Goal: Transaction & Acquisition: Purchase product/service

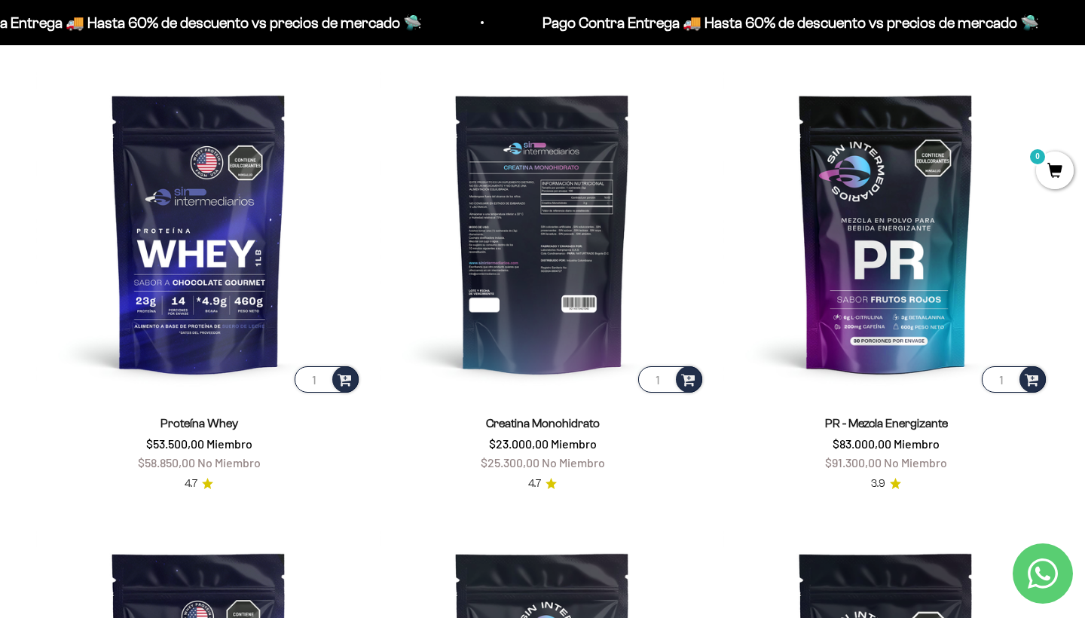
scroll to position [565, 0]
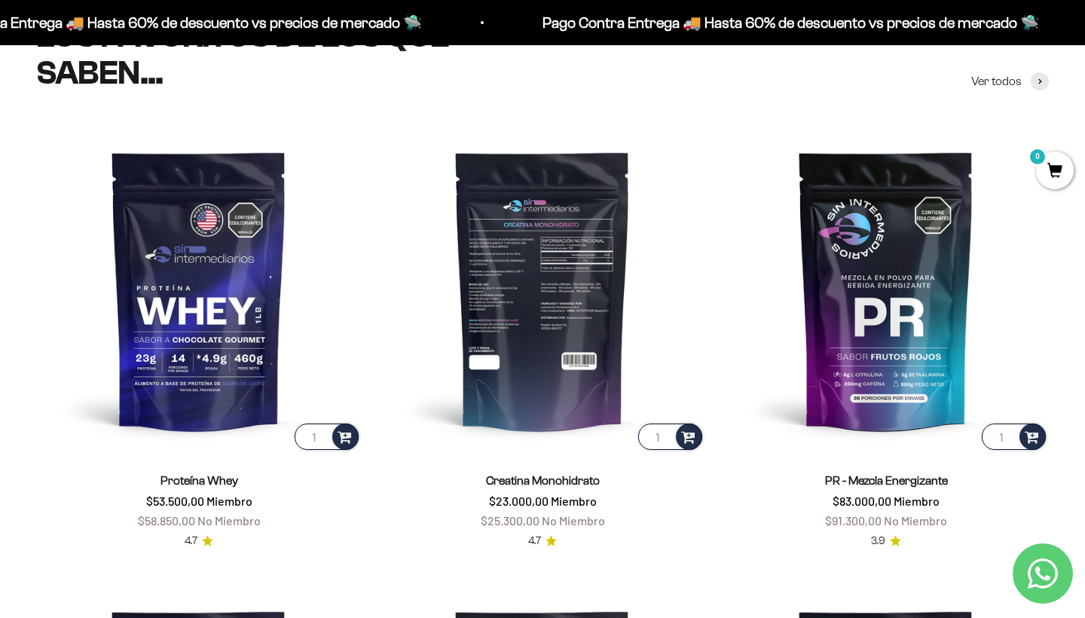
type input "2"
click at [665, 434] on input "2" at bounding box center [670, 436] width 64 height 26
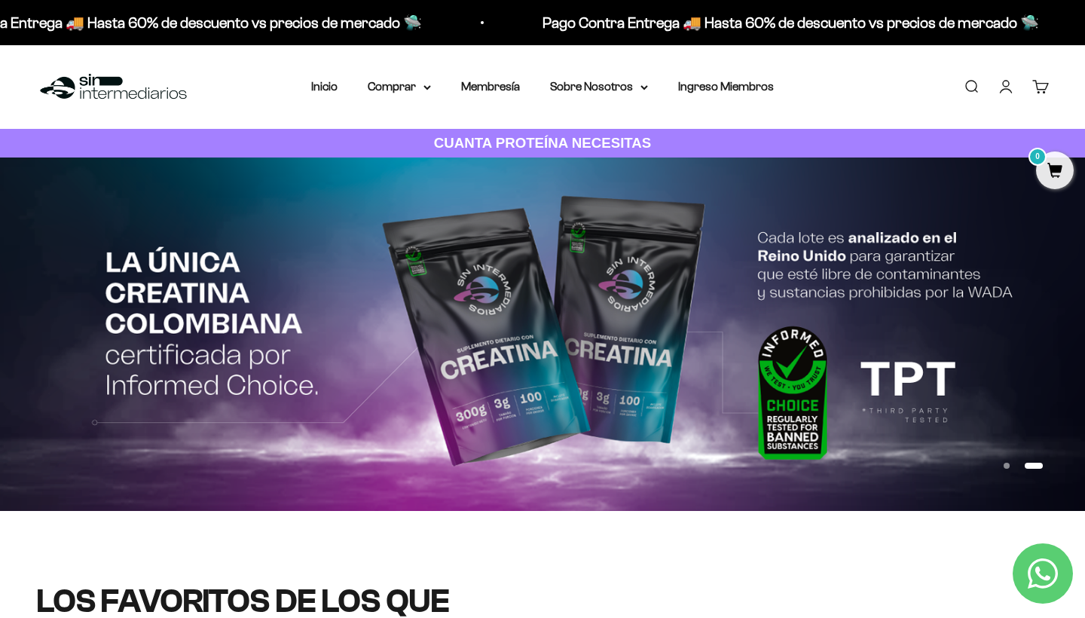
scroll to position [0, 0]
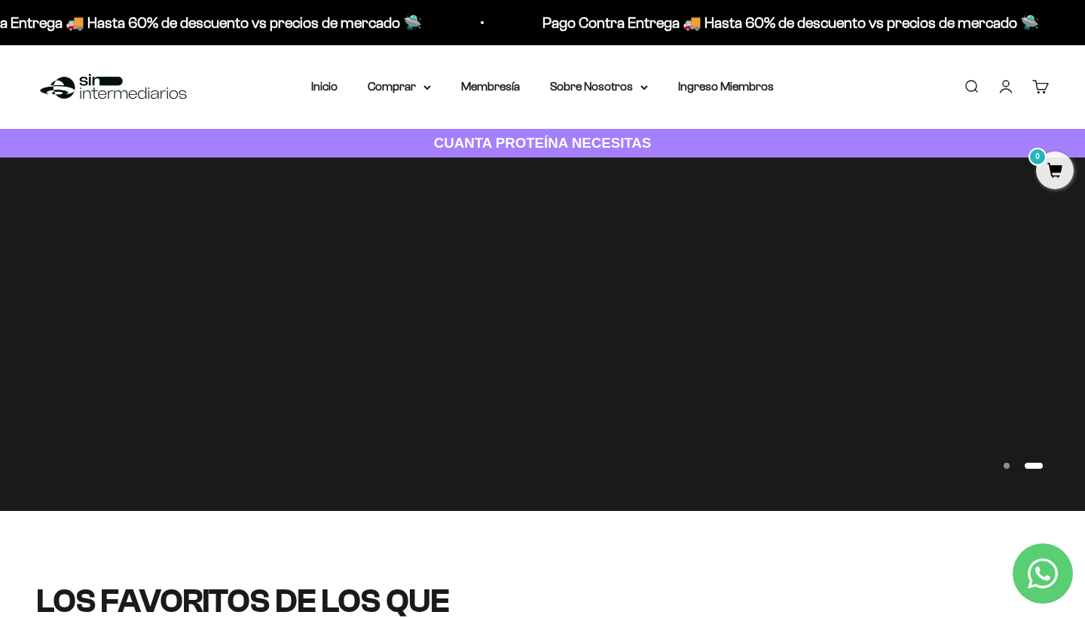
click at [1009, 90] on link "Iniciar sesión" at bounding box center [1005, 86] width 17 height 17
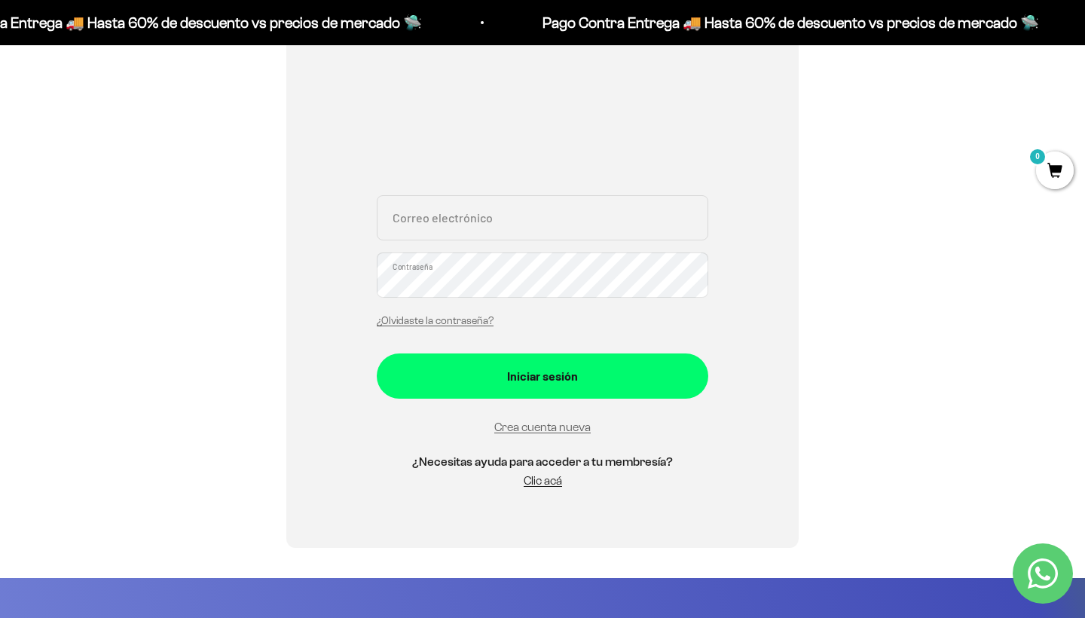
scroll to position [222, 0]
click at [451, 229] on input "Correo electrónico" at bounding box center [542, 217] width 331 height 45
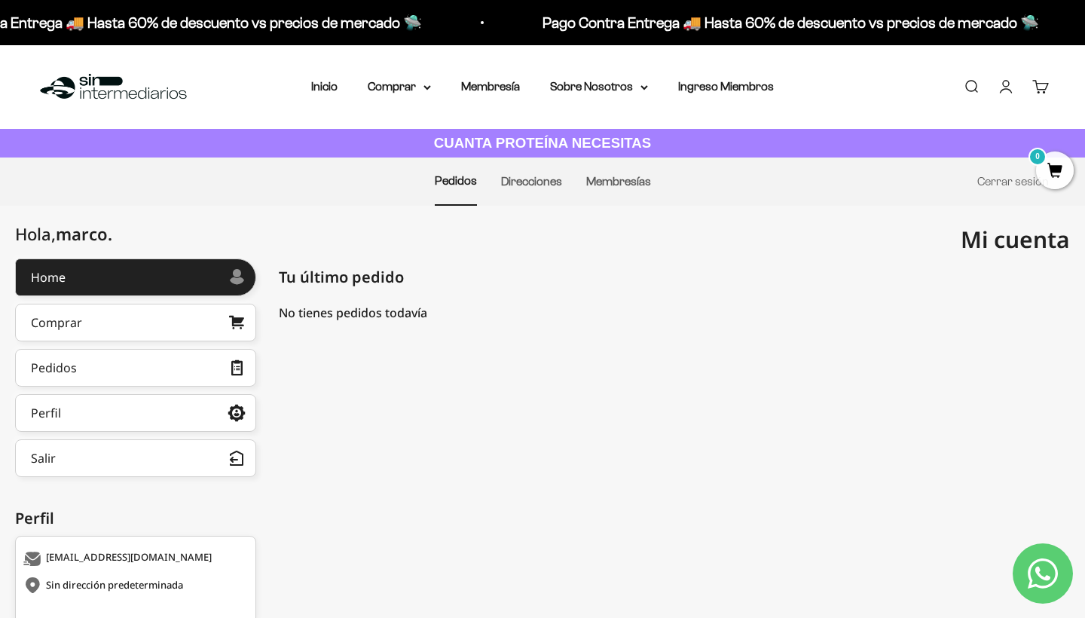
click at [634, 141] on strong "CUANTA PROTEÍNA NECESITAS" at bounding box center [543, 143] width 218 height 16
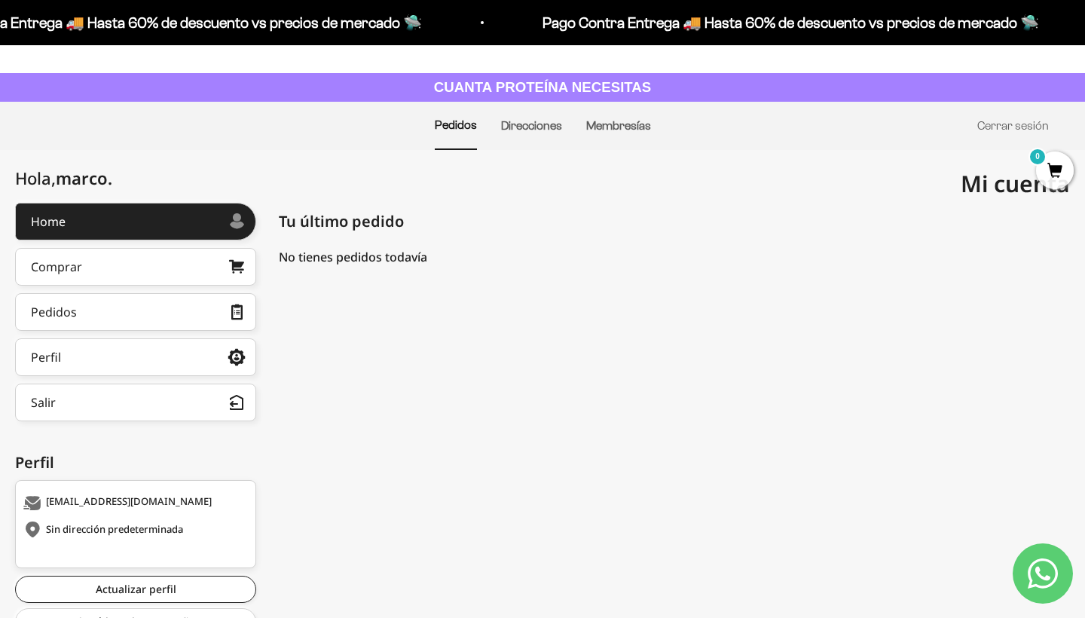
scroll to position [57, 0]
click at [550, 125] on link "Direcciones" at bounding box center [531, 124] width 61 height 13
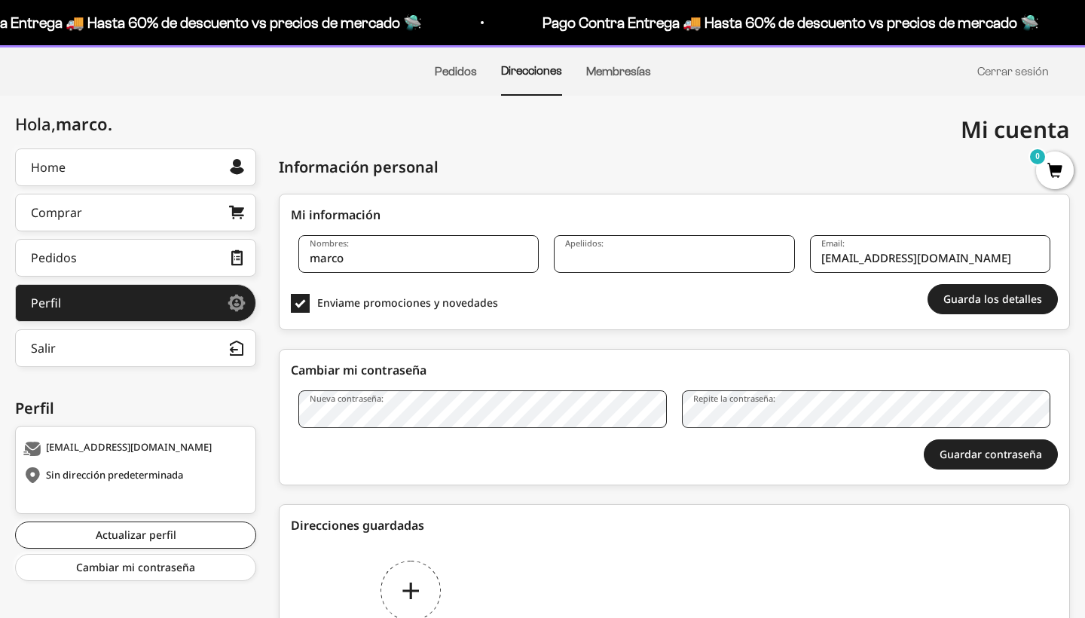
scroll to position [110, 0]
click at [660, 262] on input "Apeliidos:" at bounding box center [674, 254] width 240 height 38
type input "olarte"
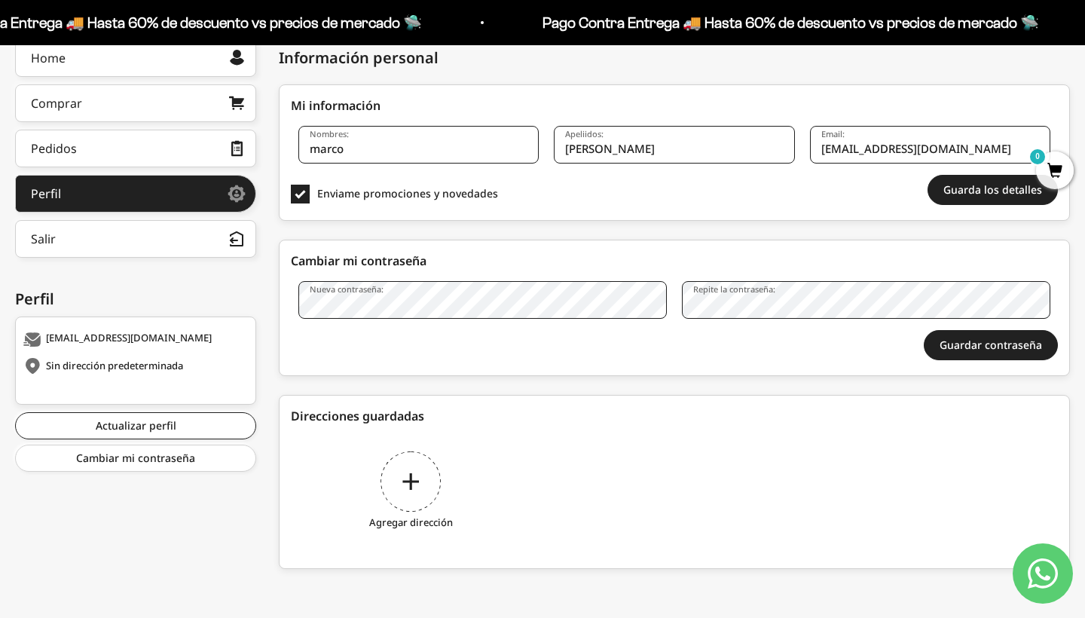
scroll to position [218, 0]
click at [414, 469] on div "Agregar dirección" at bounding box center [411, 493] width 240 height 113
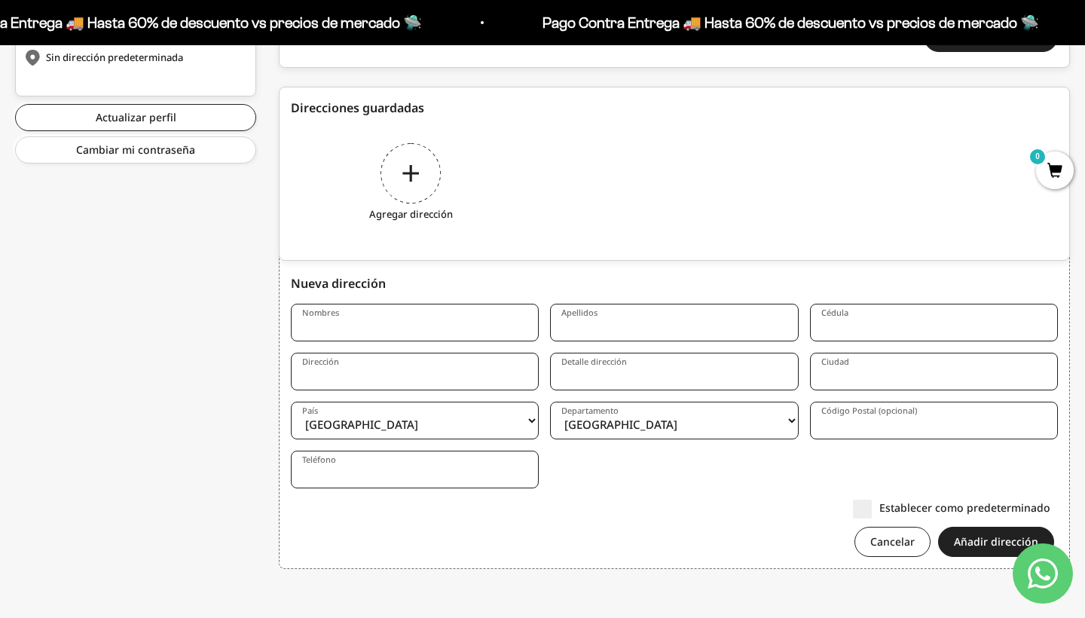
scroll to position [527, 0]
type input "Marco"
type input "olarte"
type input "72008898"
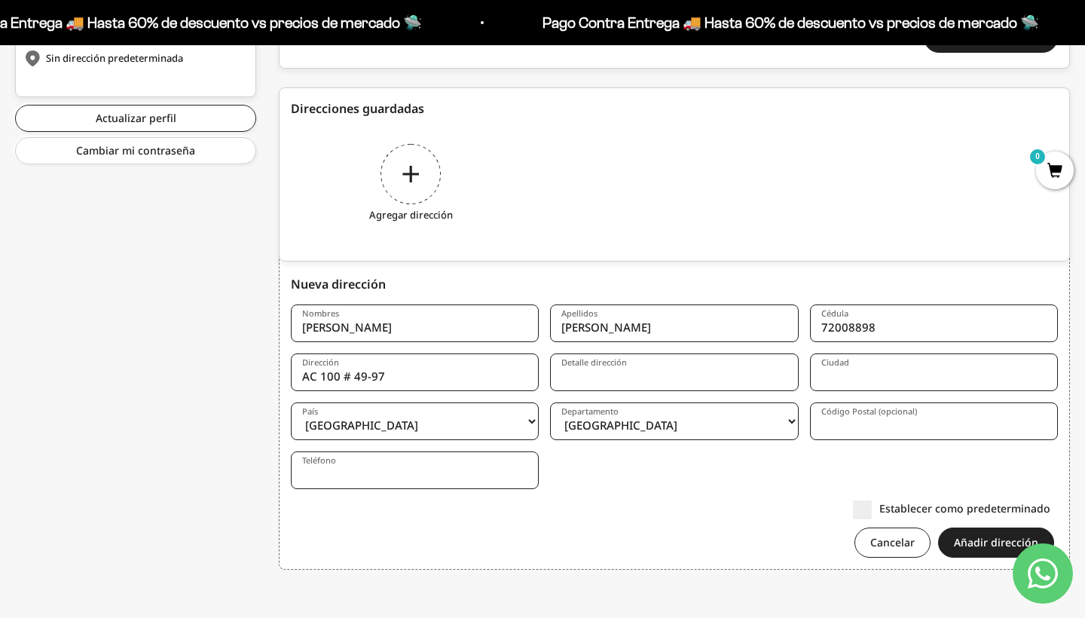
type input "AC 100 # 49-97"
type input "int 11-312"
type input "bogota"
select select "Bogotá, D.C."
type input "111211"
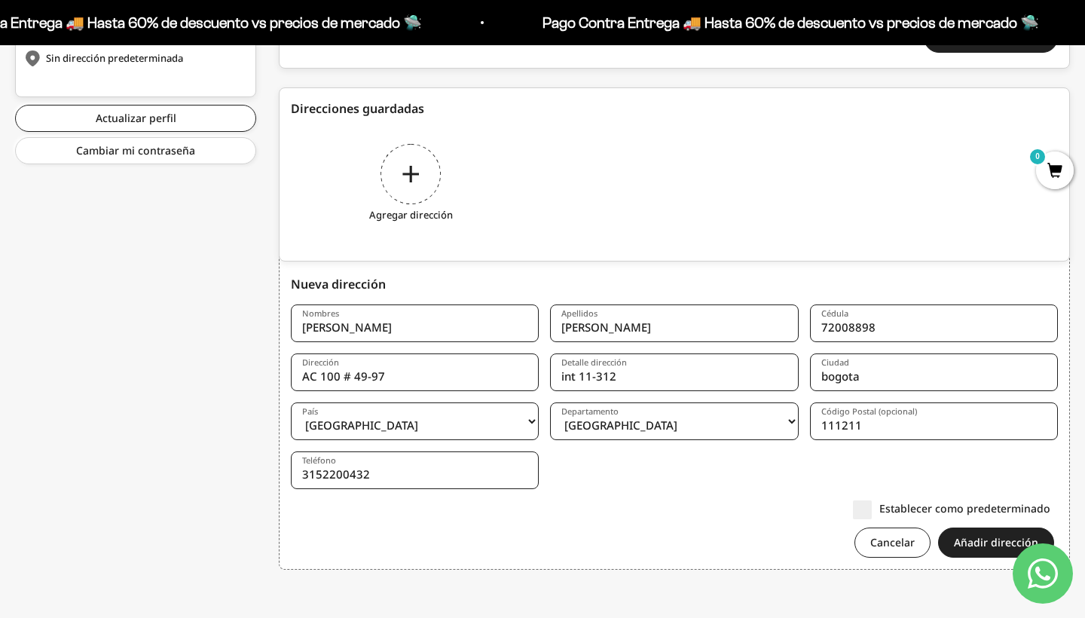
type input "3152200432"
click at [870, 512] on label "Establecer como predeterminado" at bounding box center [951, 508] width 197 height 16
click at [1050, 508] on input "Establecer como predeterminado" at bounding box center [1050, 508] width 0 height 0
click at [967, 545] on button "Añadir dirección" at bounding box center [996, 542] width 116 height 30
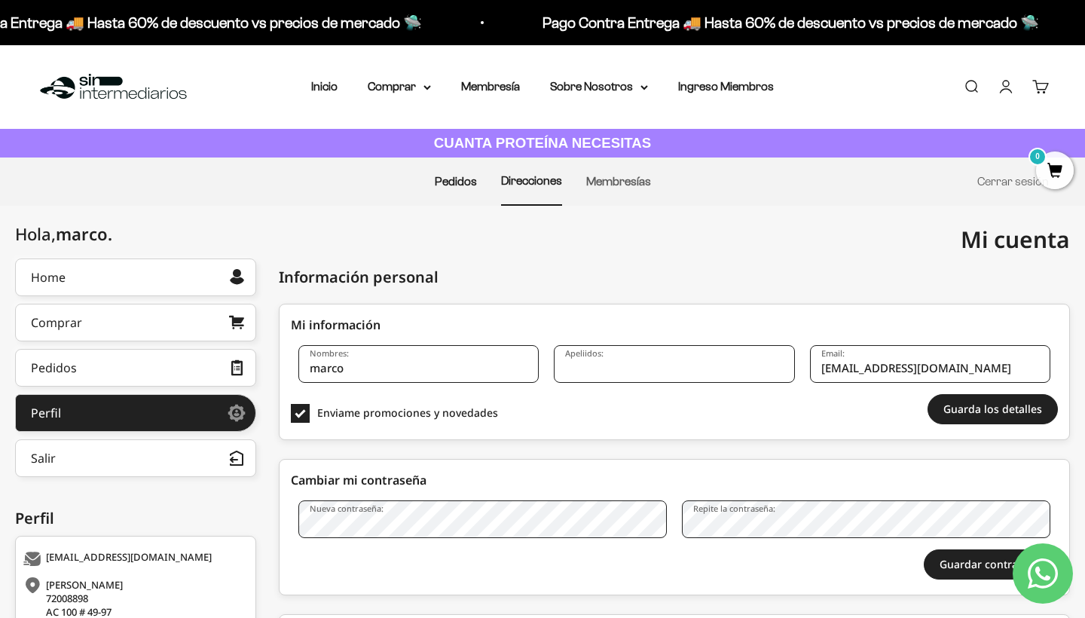
click at [441, 186] on link "Pedidos" at bounding box center [456, 181] width 42 height 13
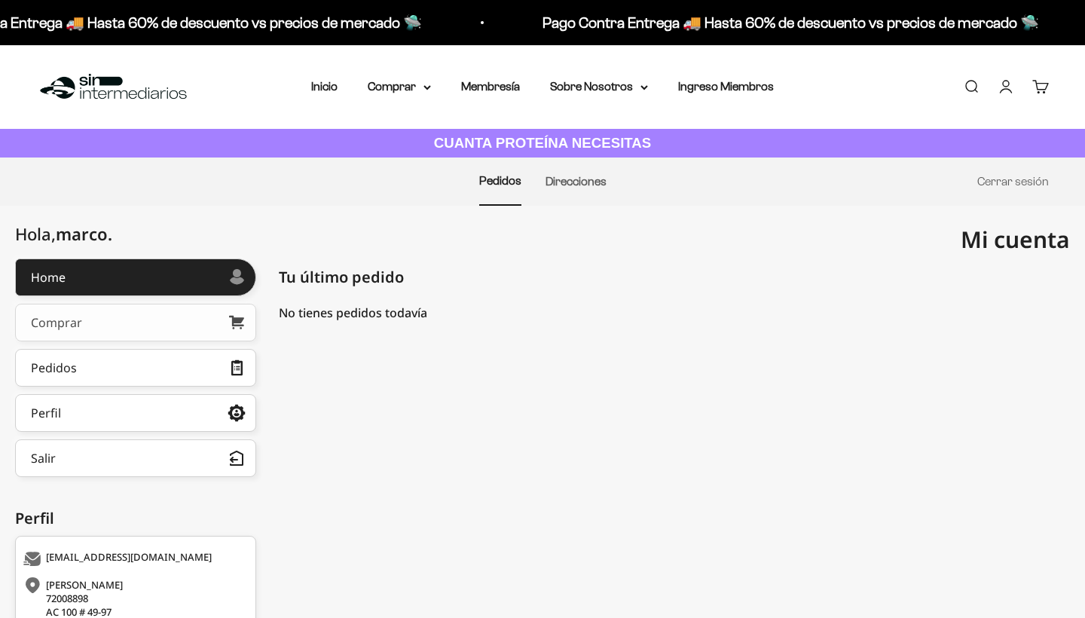
click at [62, 322] on div "Comprar" at bounding box center [56, 322] width 51 height 12
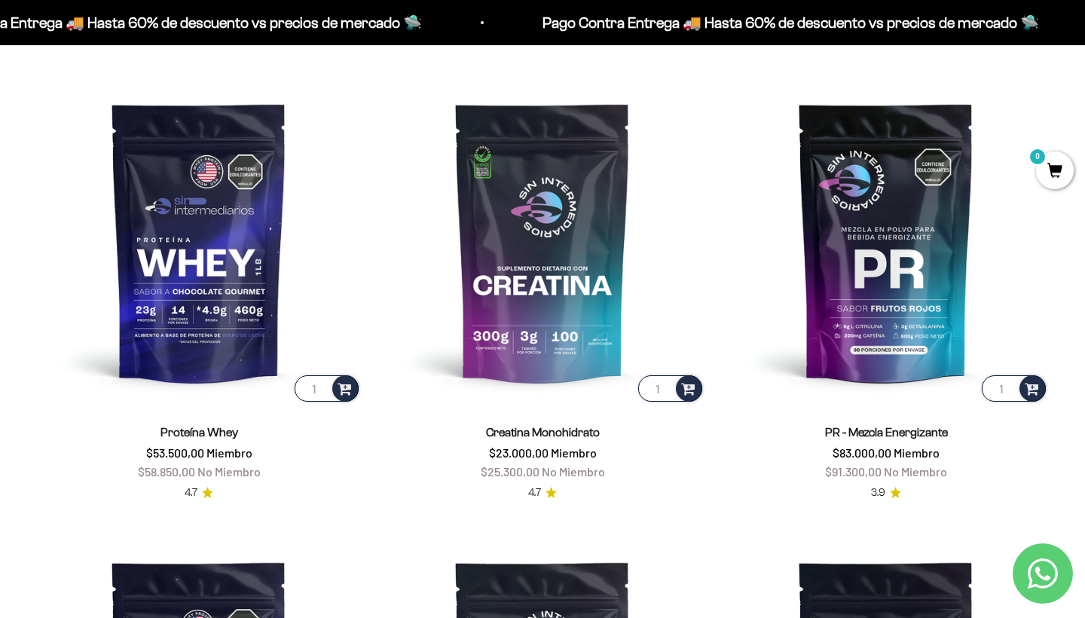
scroll to position [620, 0]
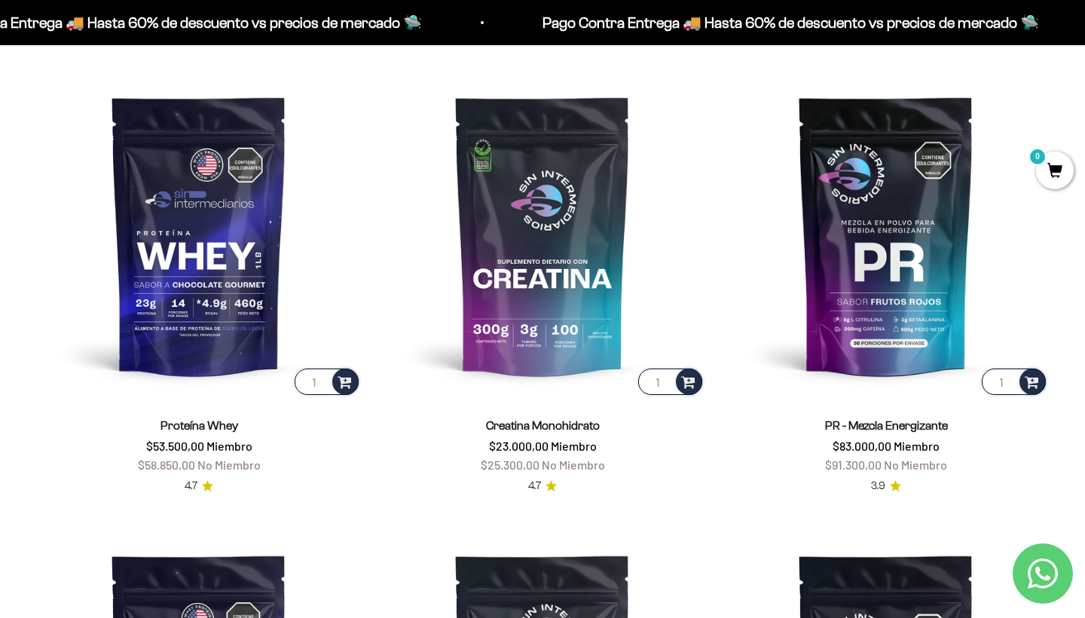
click at [551, 487] on icon "4.7 de 5.0 estrellas" at bounding box center [550, 485] width 11 height 11
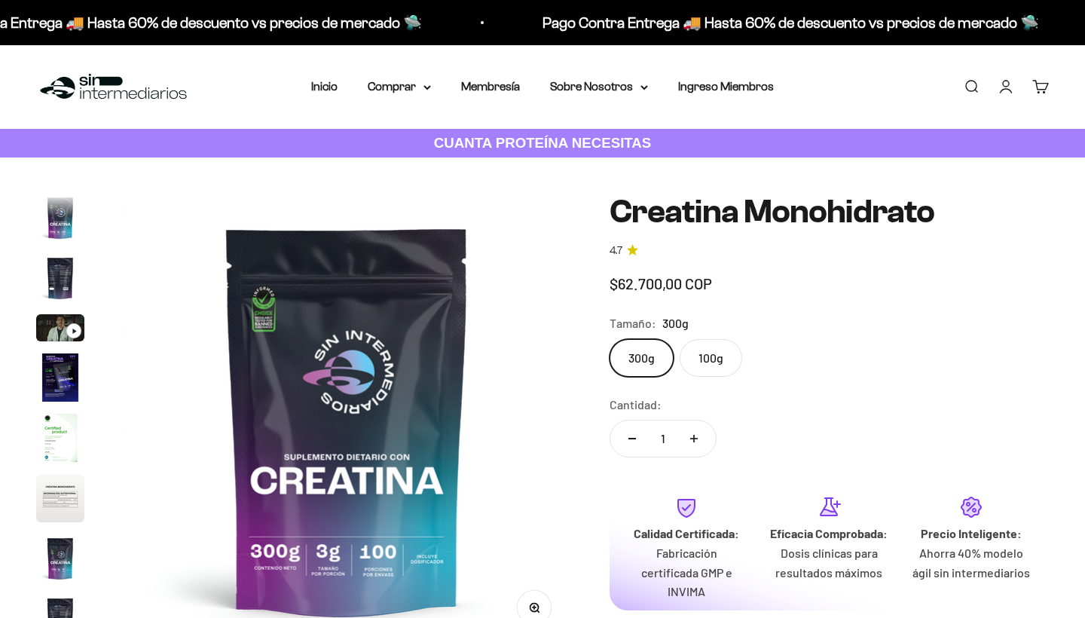
scroll to position [72, 0]
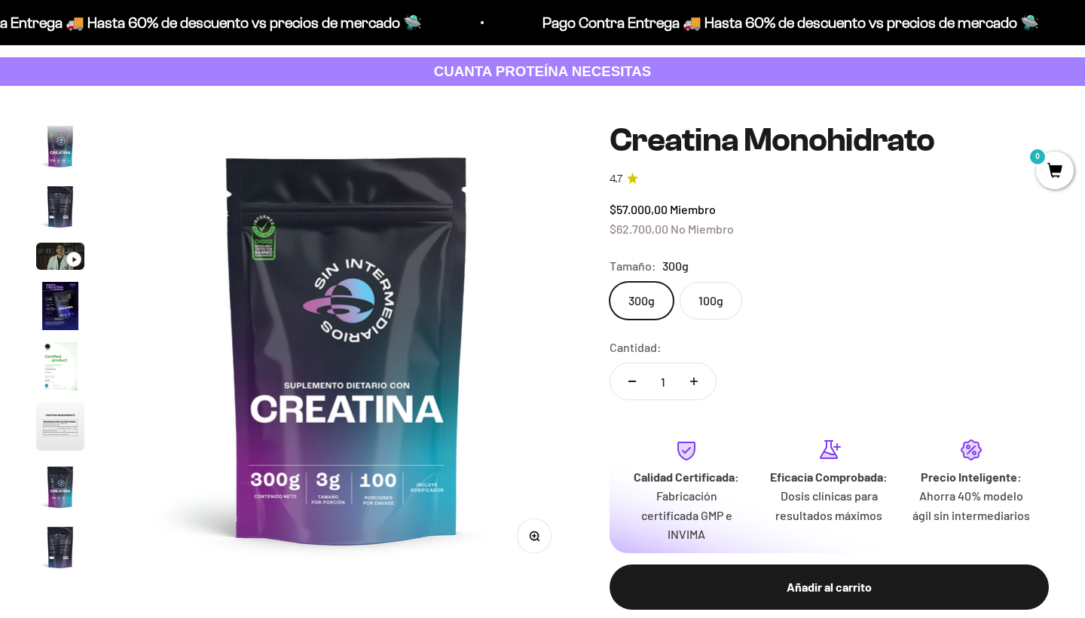
click at [711, 293] on label "100g" at bounding box center [711, 301] width 63 height 38
click at [609, 282] on input "100g" at bounding box center [609, 281] width 1 height 1
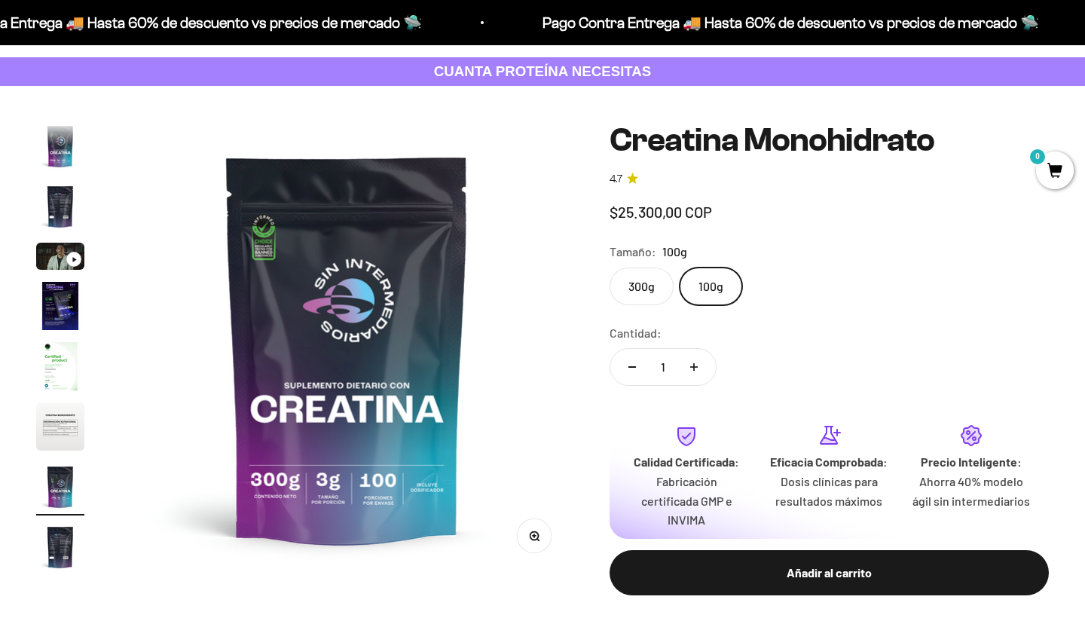
scroll to position [62, 0]
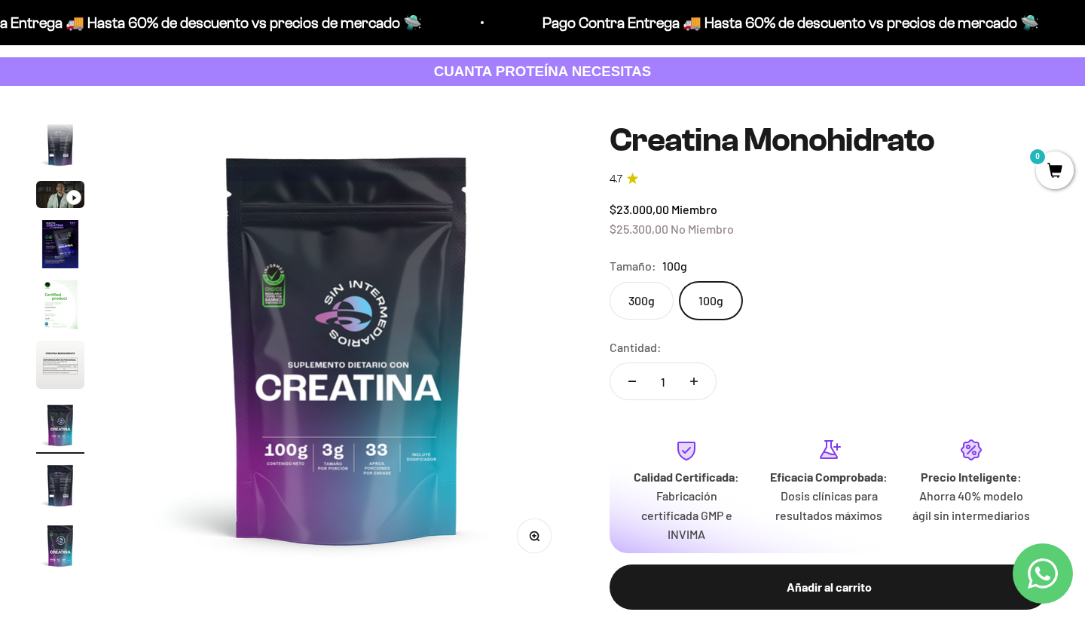
click at [637, 304] on label "300g" at bounding box center [641, 301] width 64 height 38
click at [609, 282] on input "300g" at bounding box center [609, 281] width 1 height 1
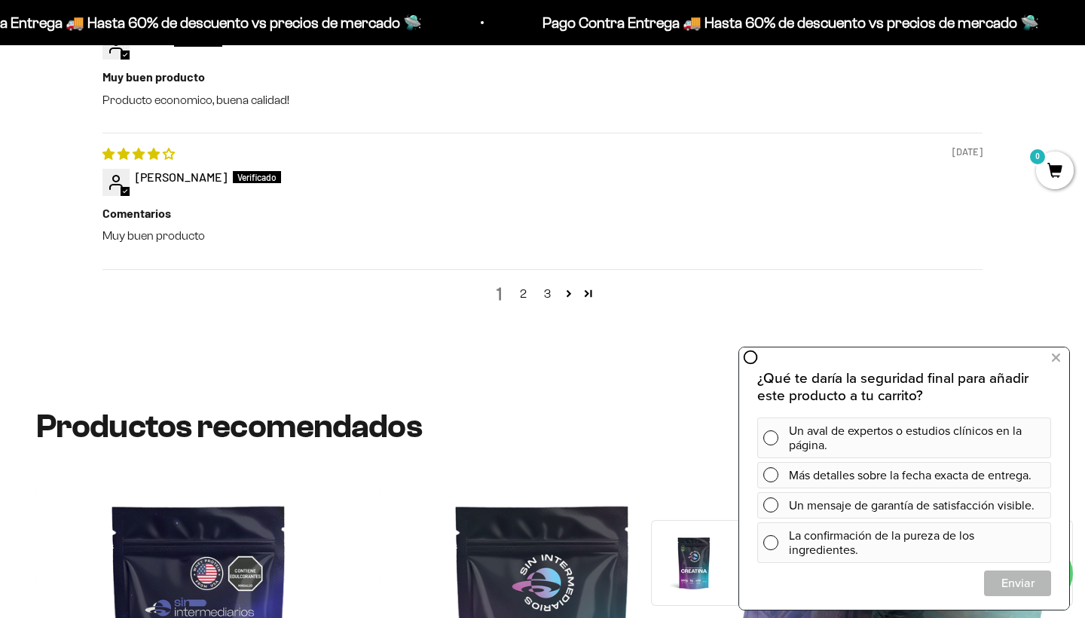
scroll to position [1991, 0]
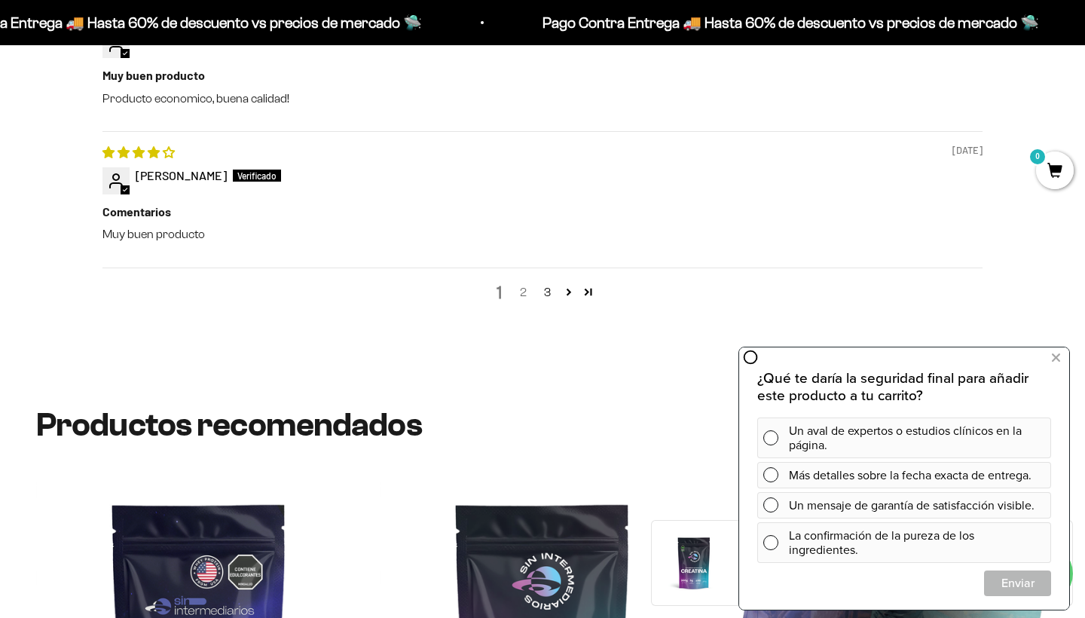
click at [524, 283] on link "2" at bounding box center [523, 292] width 24 height 18
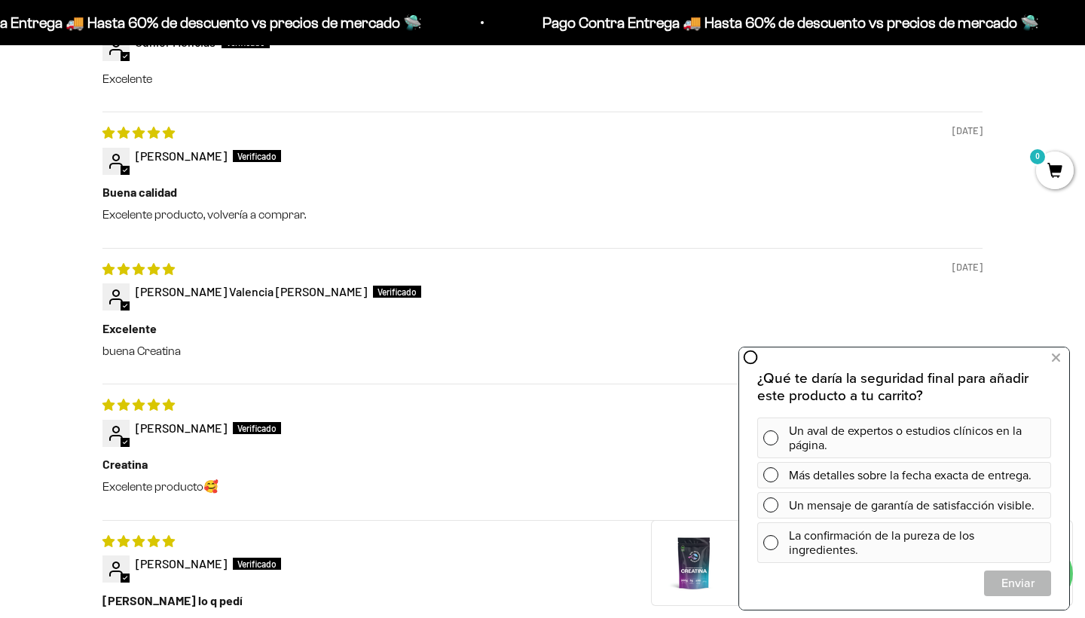
scroll to position [1538, 0]
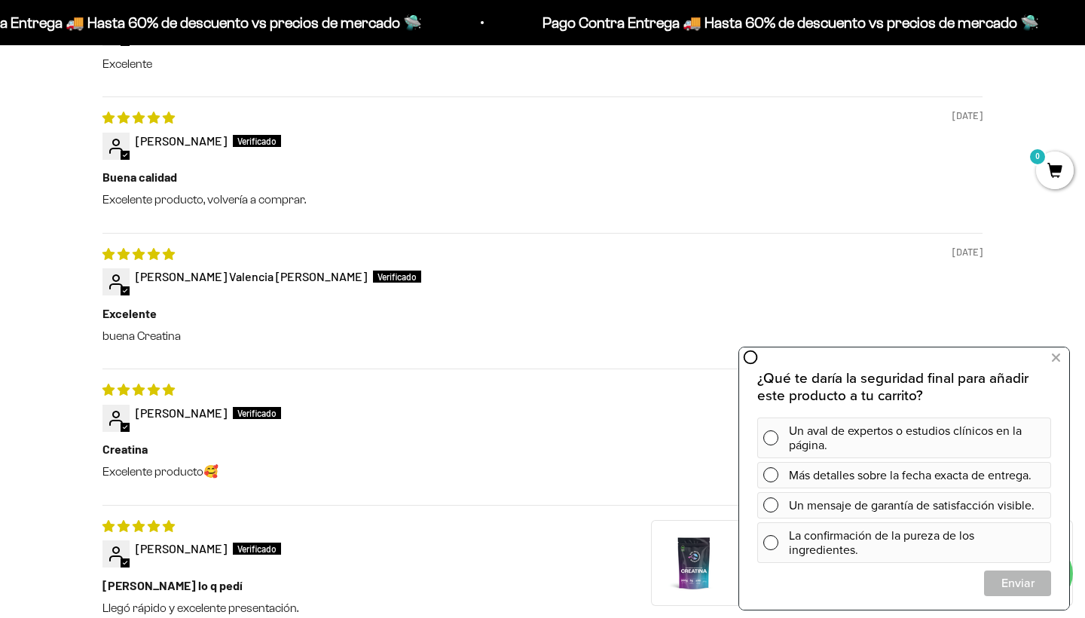
drag, startPoint x: 1057, startPoint y: 355, endPoint x: 976, endPoint y: 362, distance: 81.0
click at [1057, 355] on icon at bounding box center [1056, 358] width 8 height 20
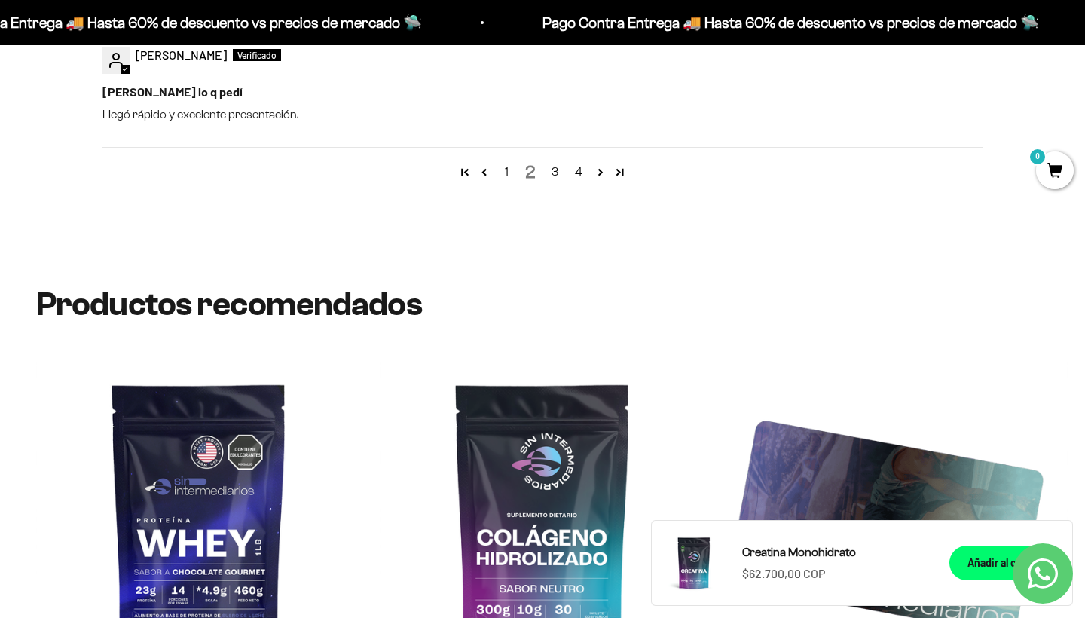
scroll to position [2045, 0]
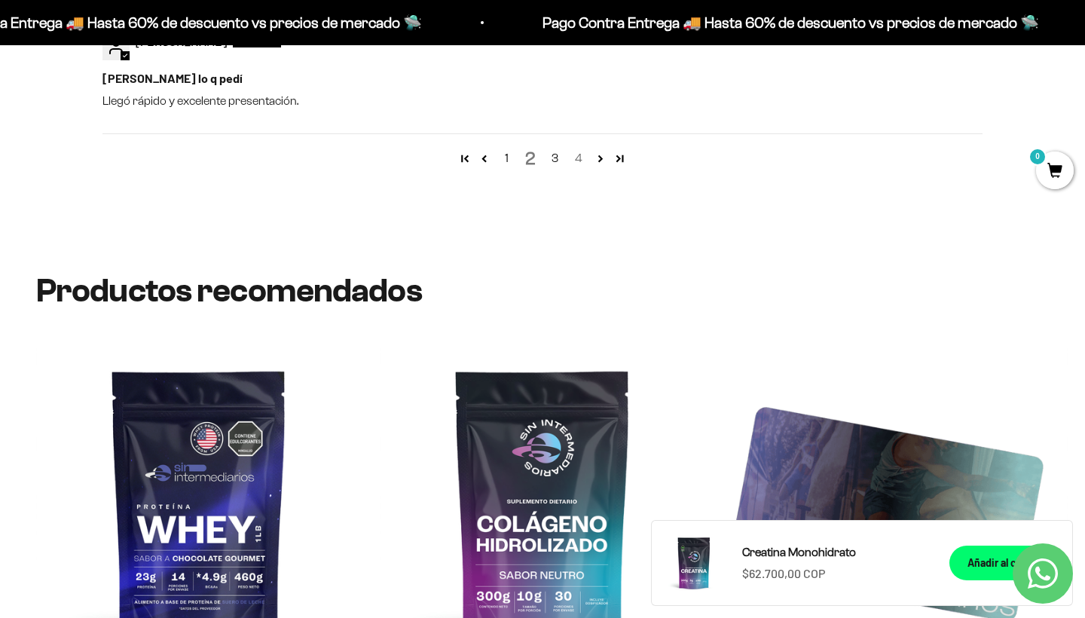
click at [580, 149] on link "4" at bounding box center [579, 158] width 24 height 18
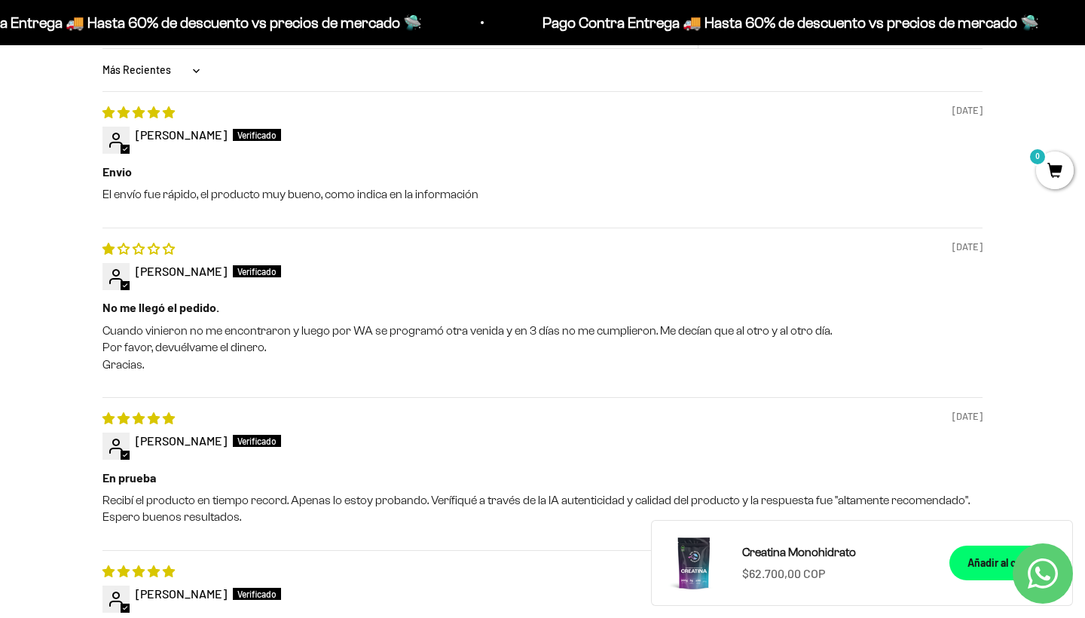
scroll to position [1434, 0]
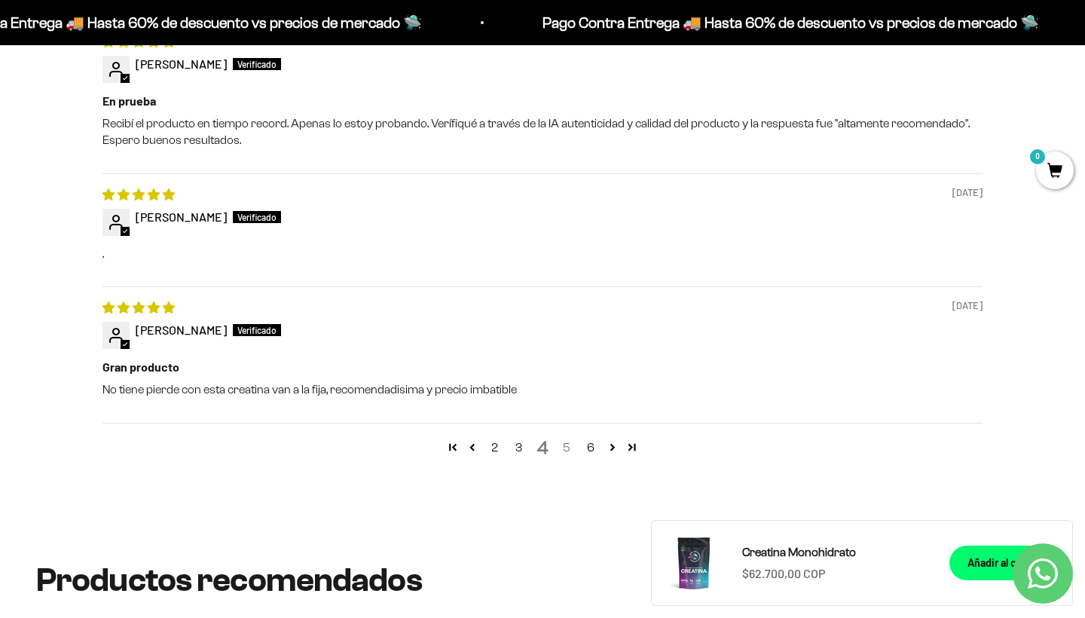
click at [565, 438] on link "5" at bounding box center [566, 447] width 24 height 18
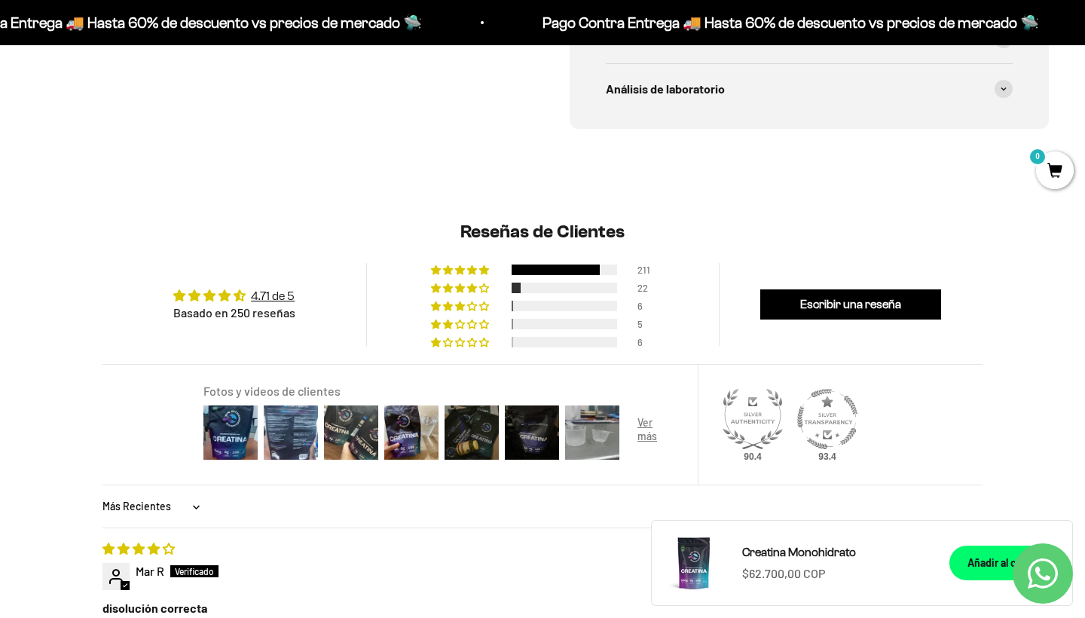
scroll to position [1005, 0]
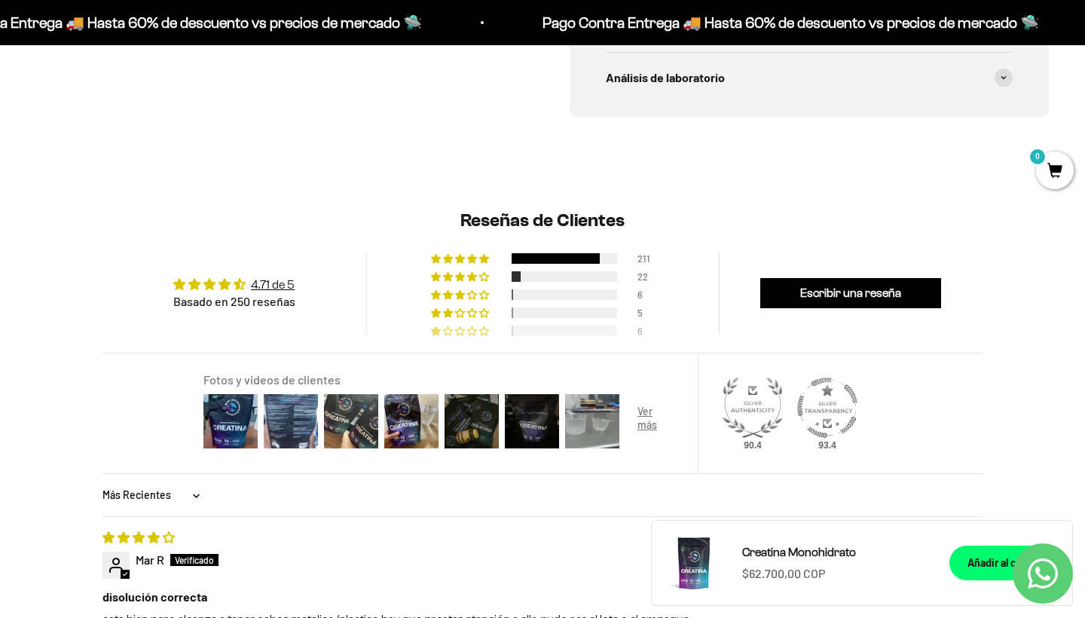
click at [545, 325] on div at bounding box center [564, 330] width 105 height 11
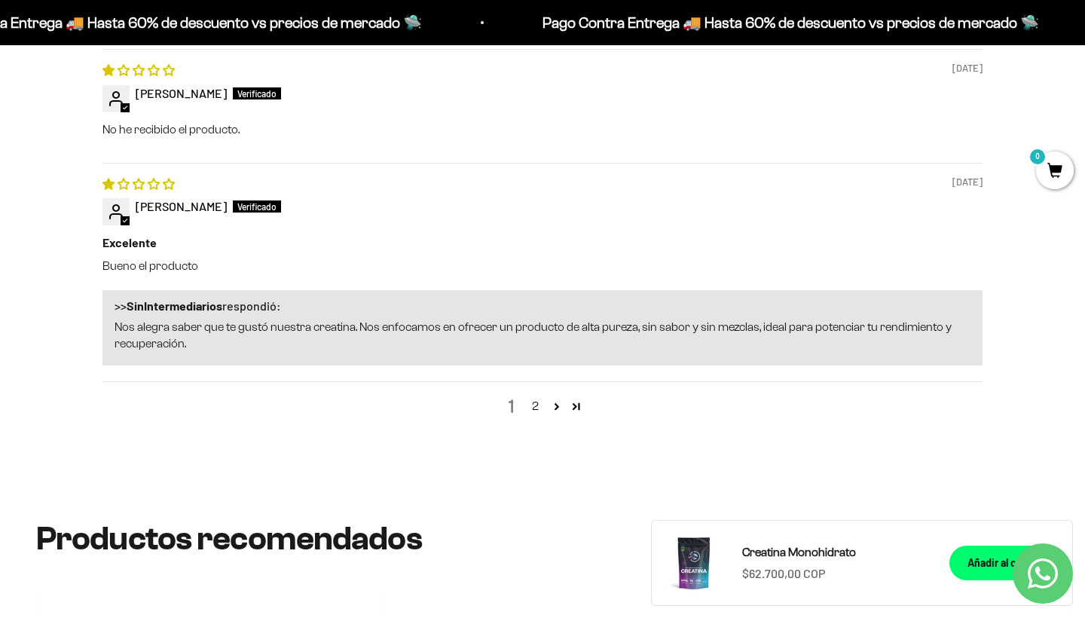
scroll to position [1946, 0]
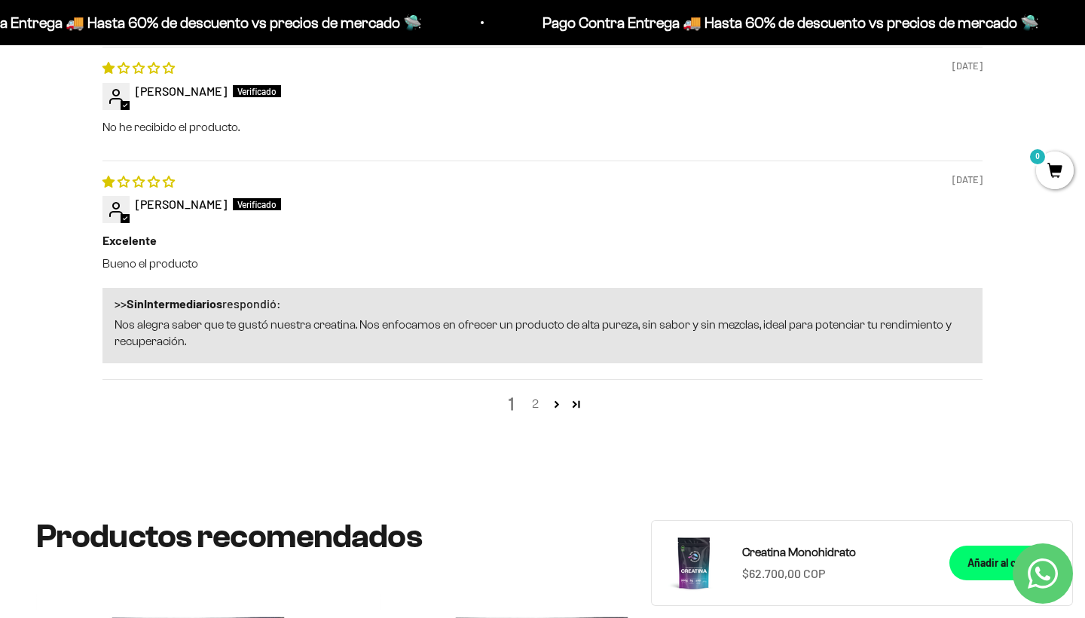
click at [537, 395] on link "2" at bounding box center [535, 404] width 24 height 18
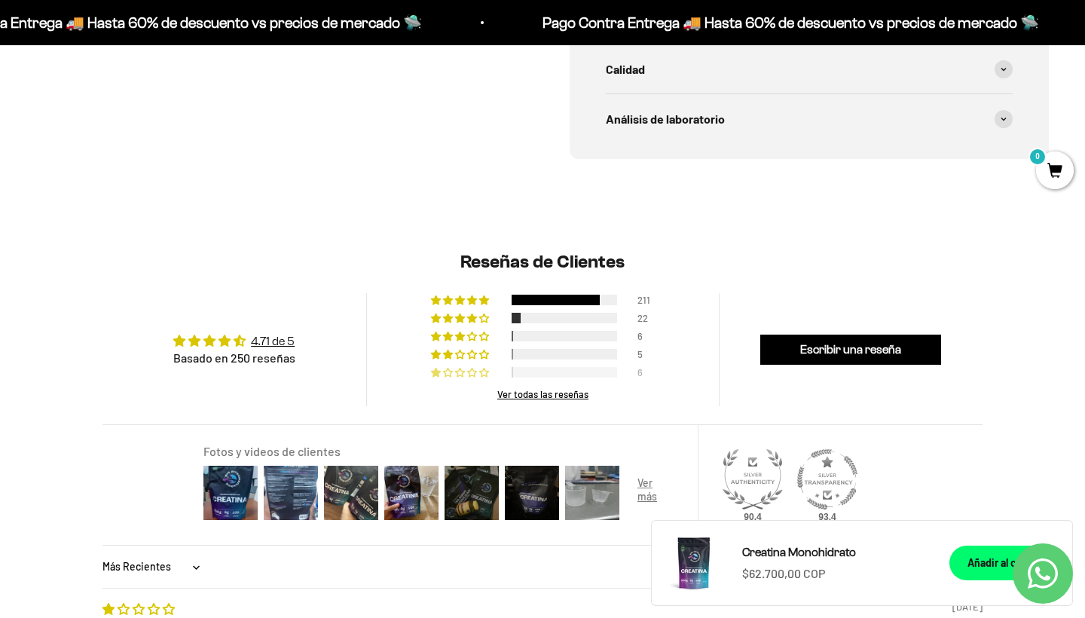
scroll to position [964, 0]
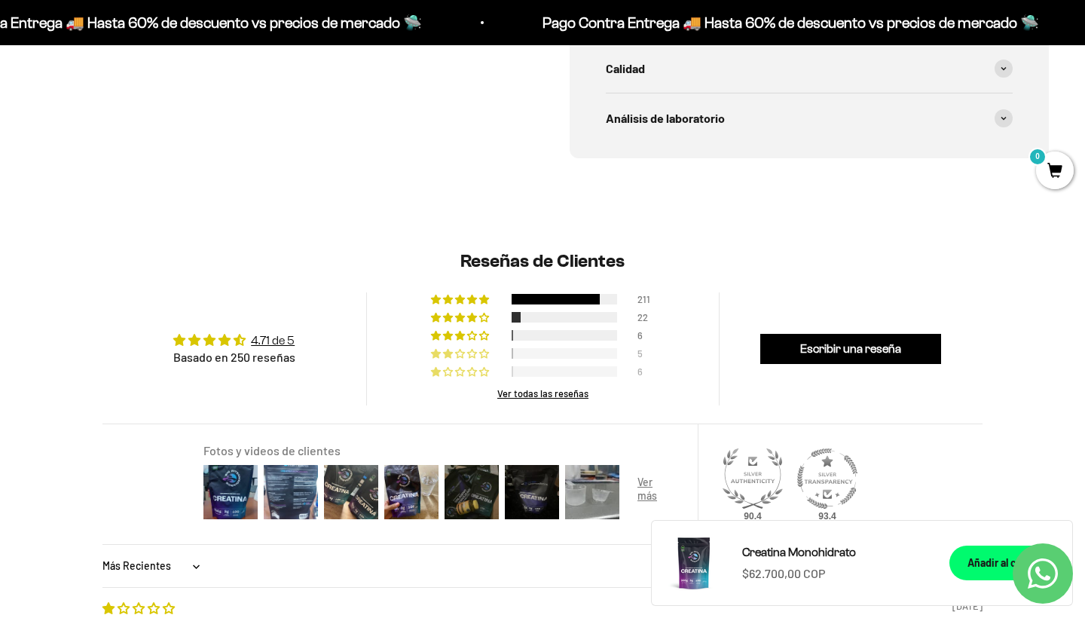
click at [554, 348] on div at bounding box center [564, 353] width 105 height 11
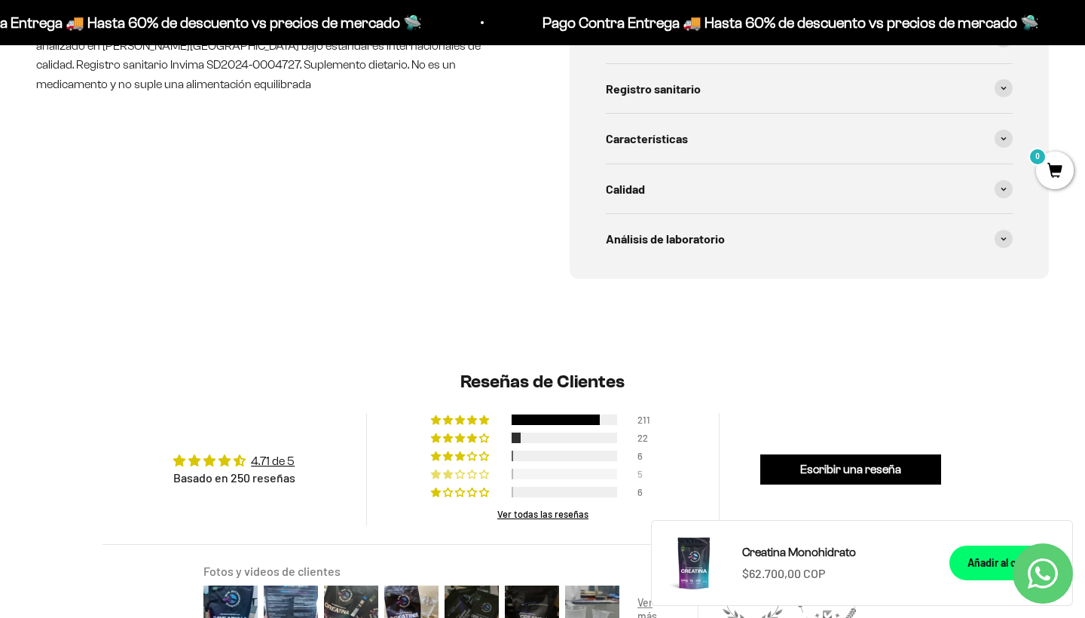
scroll to position [883, 0]
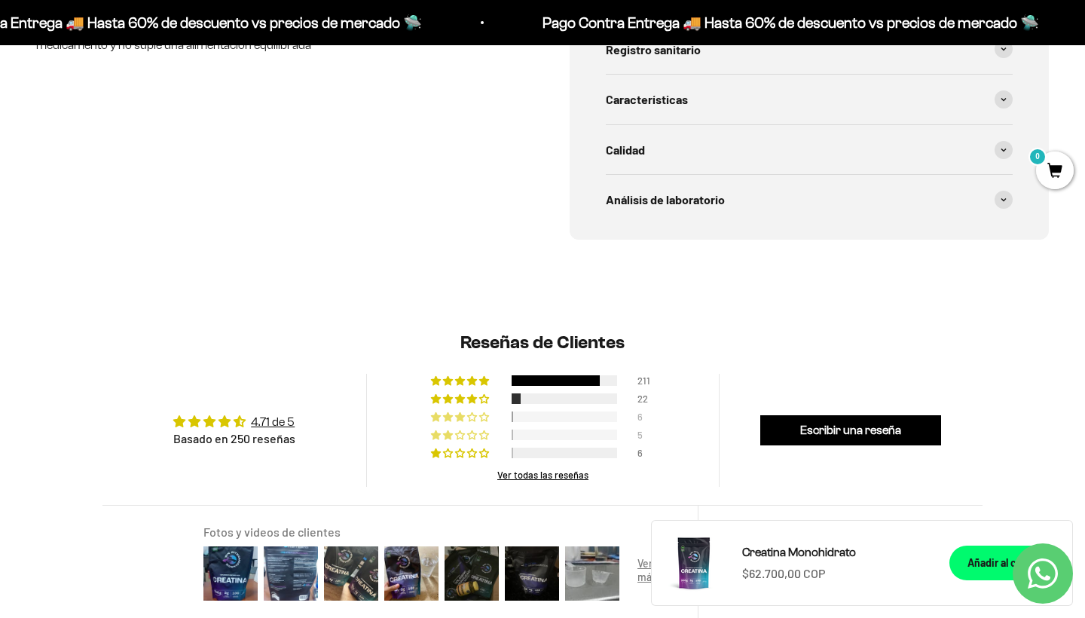
click at [542, 411] on div at bounding box center [564, 416] width 105 height 11
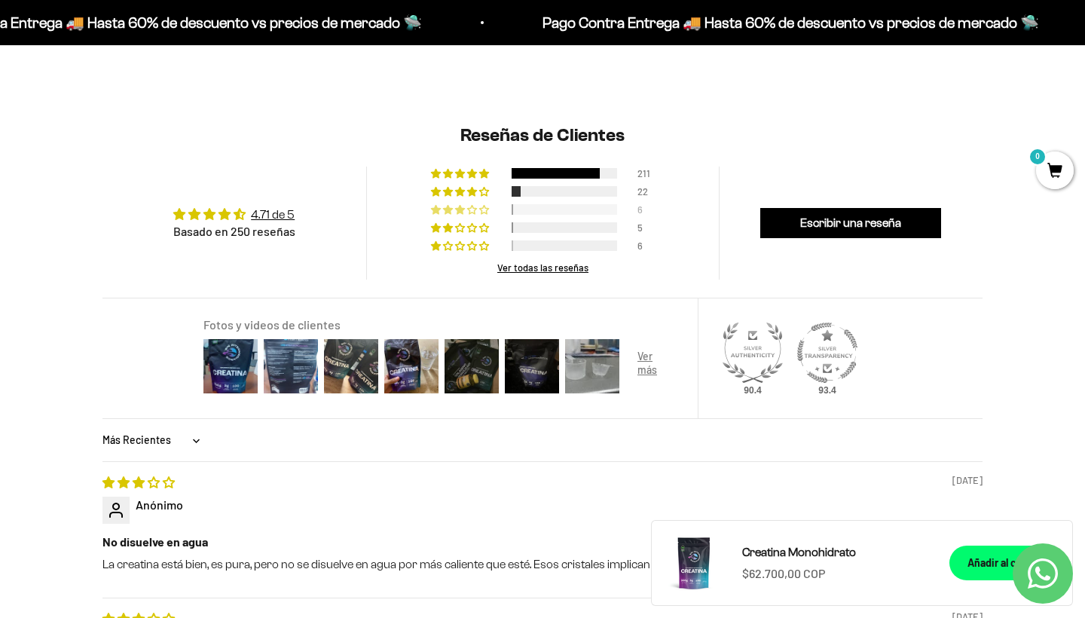
scroll to position [1077, 0]
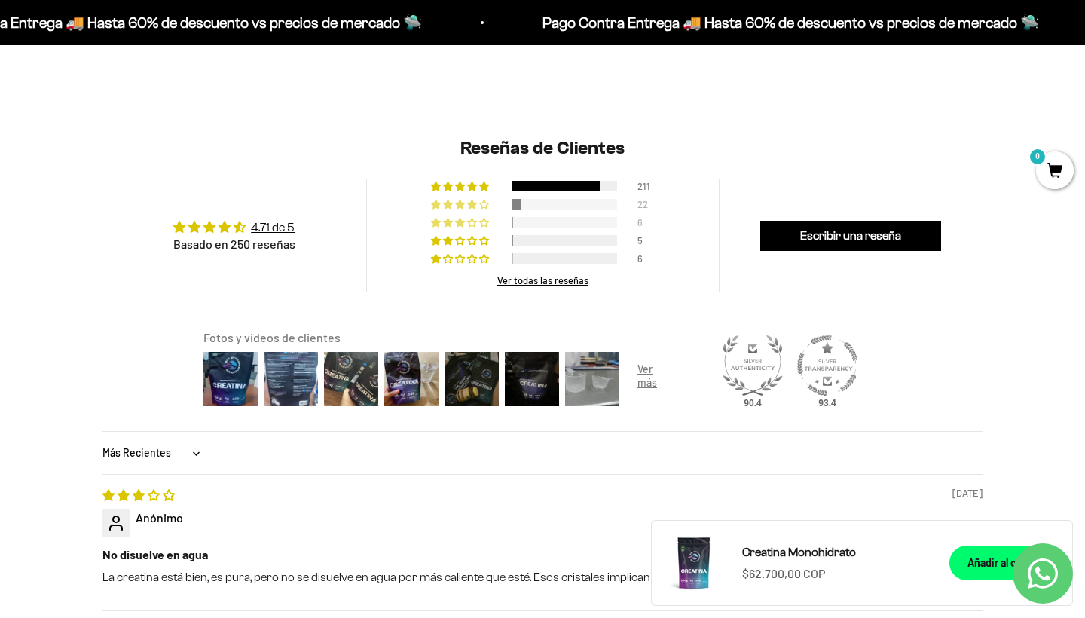
click at [540, 199] on div at bounding box center [564, 204] width 105 height 11
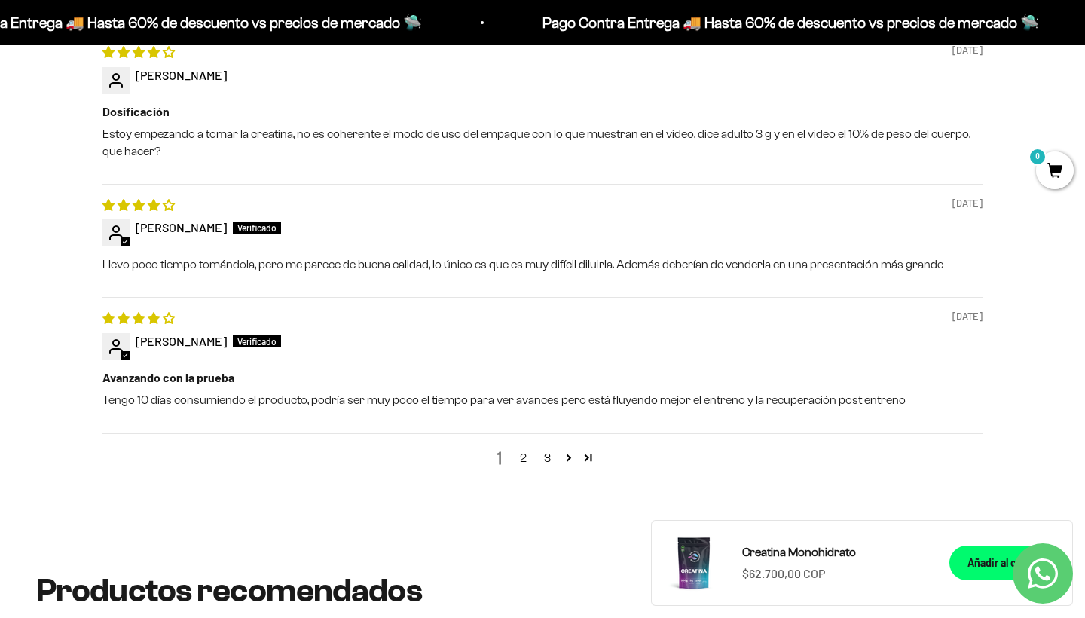
scroll to position [1793, 0]
click at [524, 448] on link "2" at bounding box center [523, 457] width 24 height 18
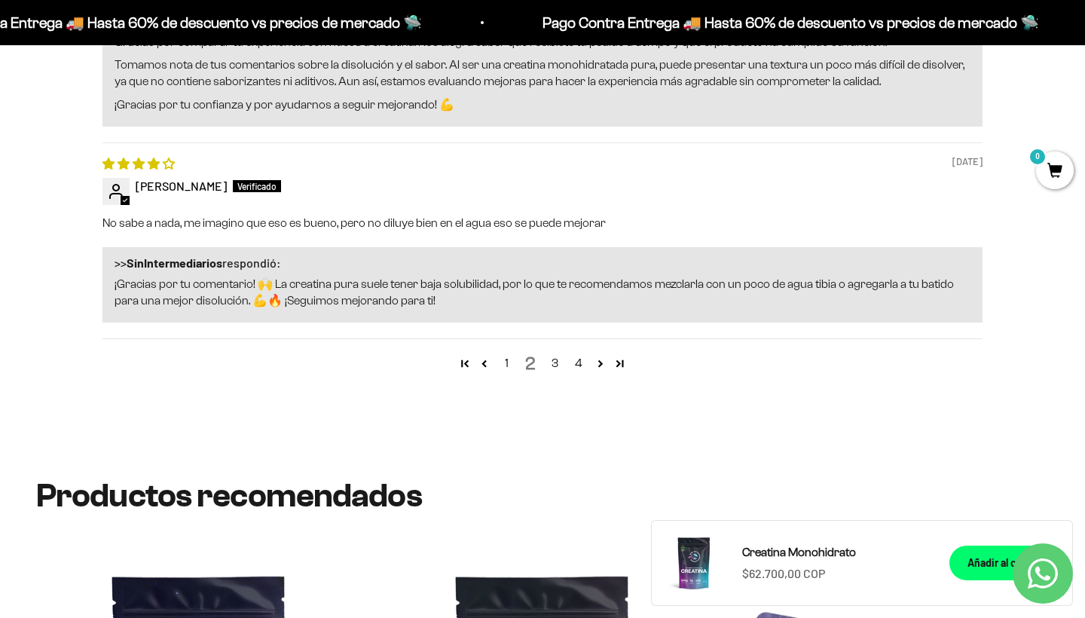
scroll to position [2484, 0]
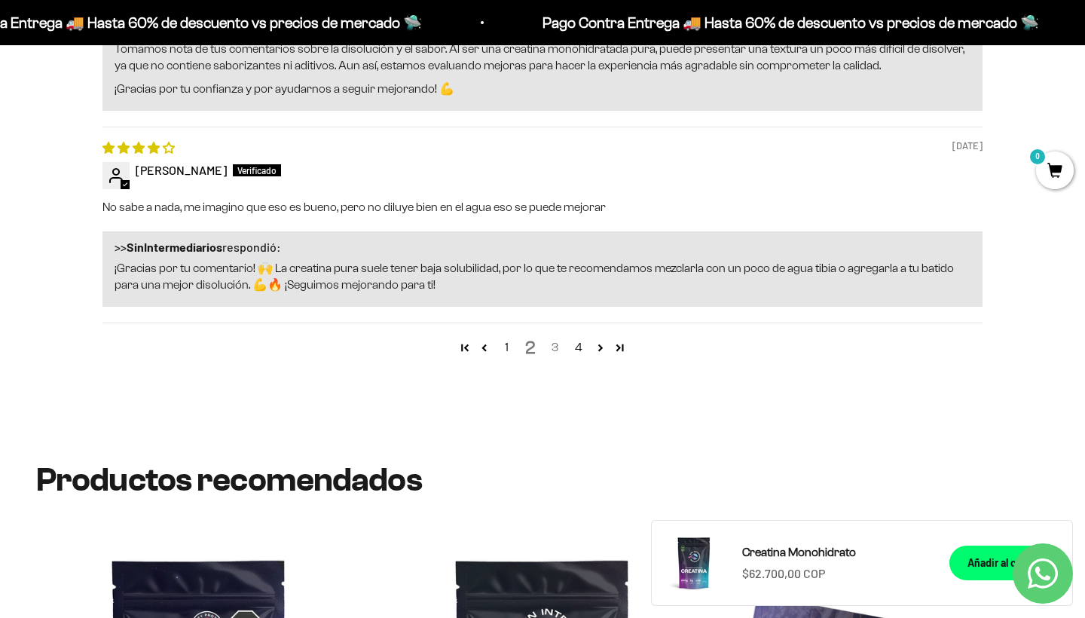
click at [560, 338] on link "3" at bounding box center [554, 347] width 24 height 18
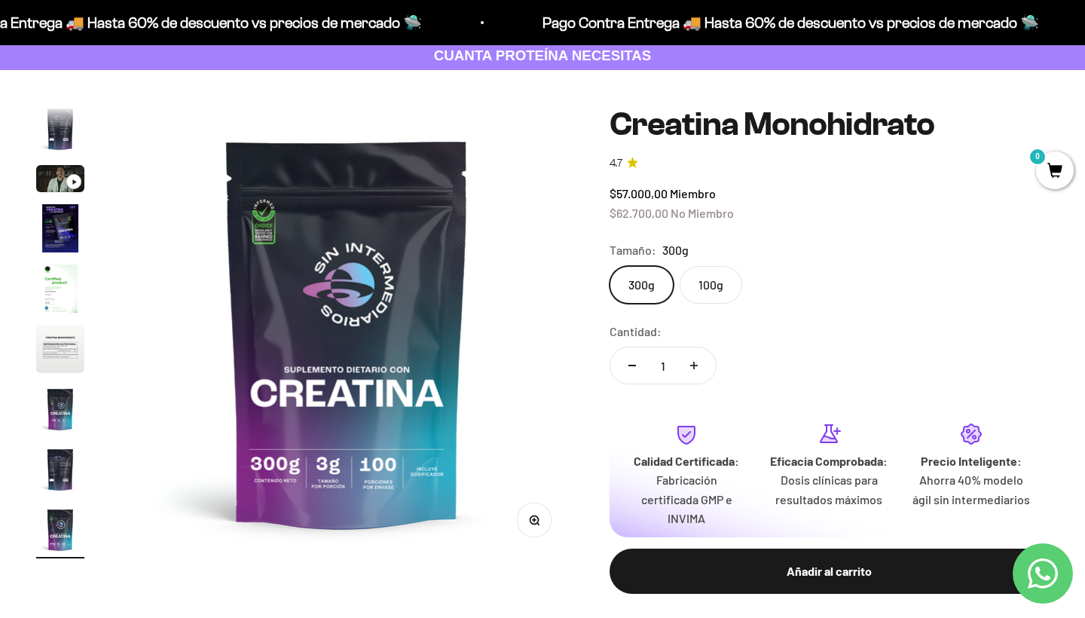
scroll to position [91, 0]
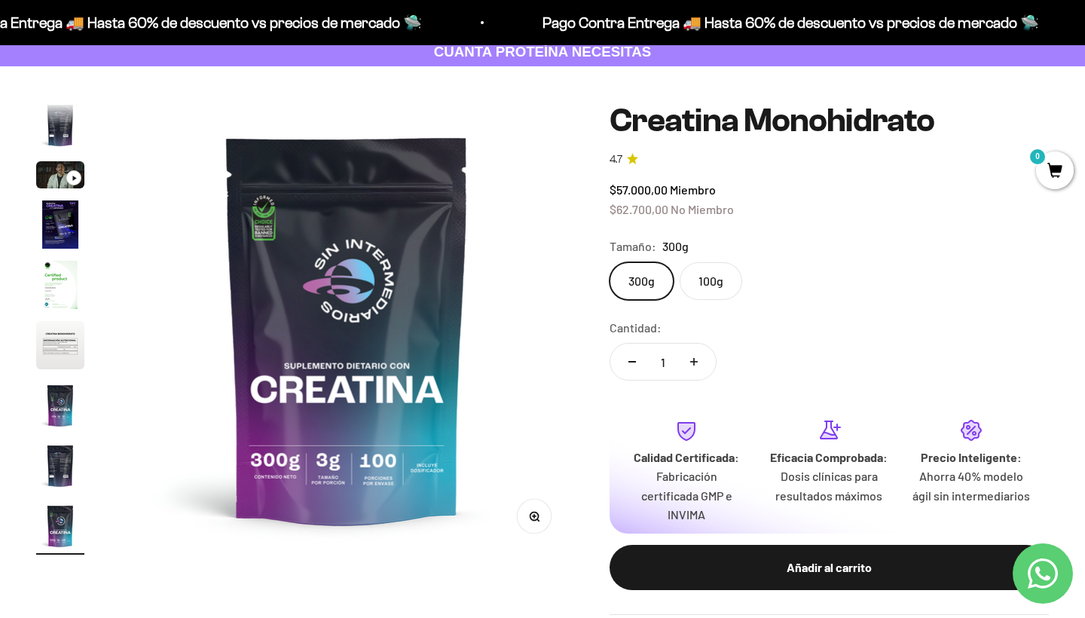
click at [719, 274] on label "100g" at bounding box center [711, 281] width 63 height 38
click at [609, 262] on input "100g" at bounding box center [609, 261] width 1 height 1
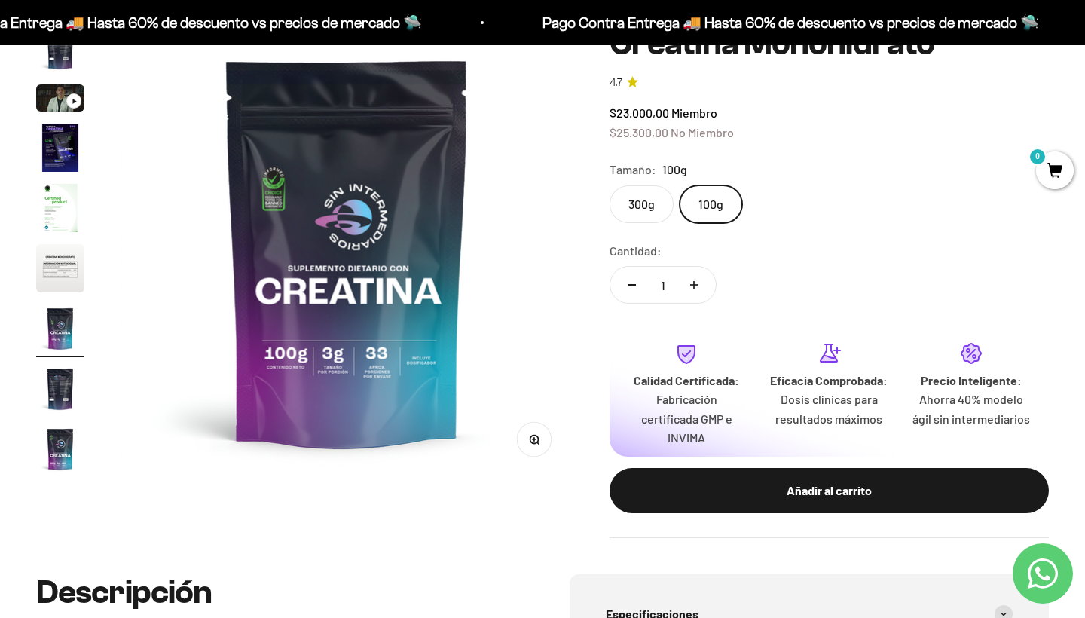
scroll to position [168, 0]
click at [61, 282] on img "Ir al artículo 6" at bounding box center [60, 268] width 48 height 48
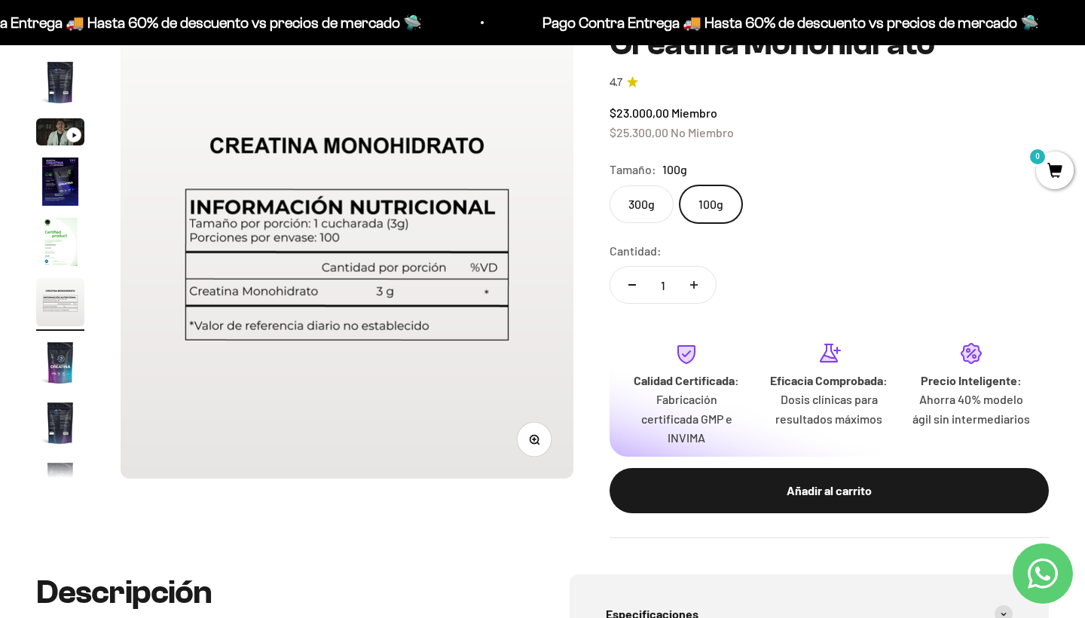
click at [64, 249] on img "Ir al artículo 5" at bounding box center [60, 242] width 48 height 48
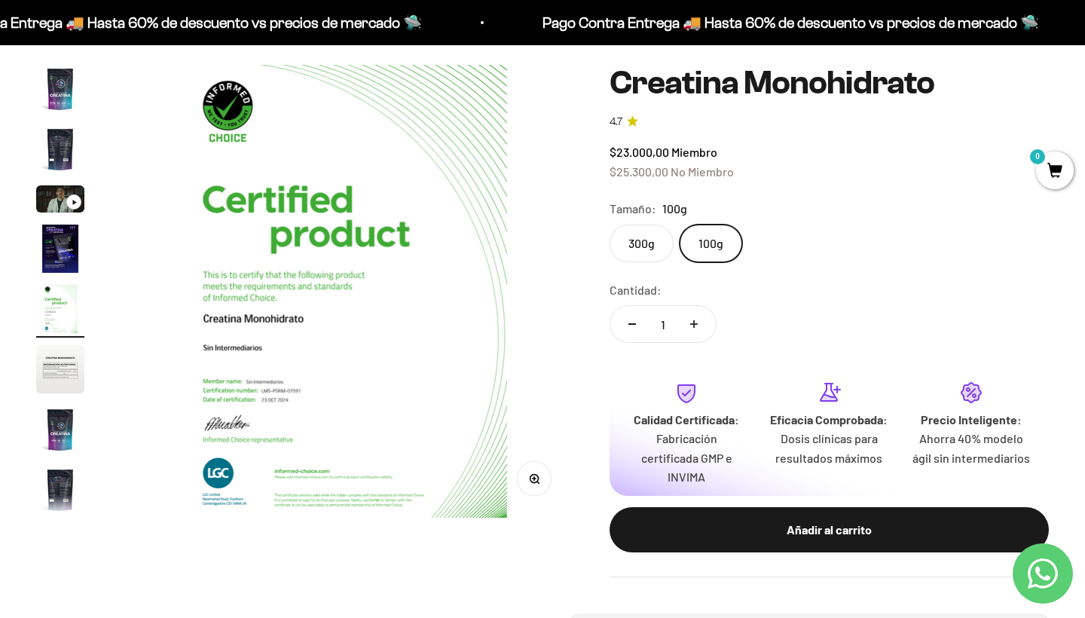
scroll to position [62, 0]
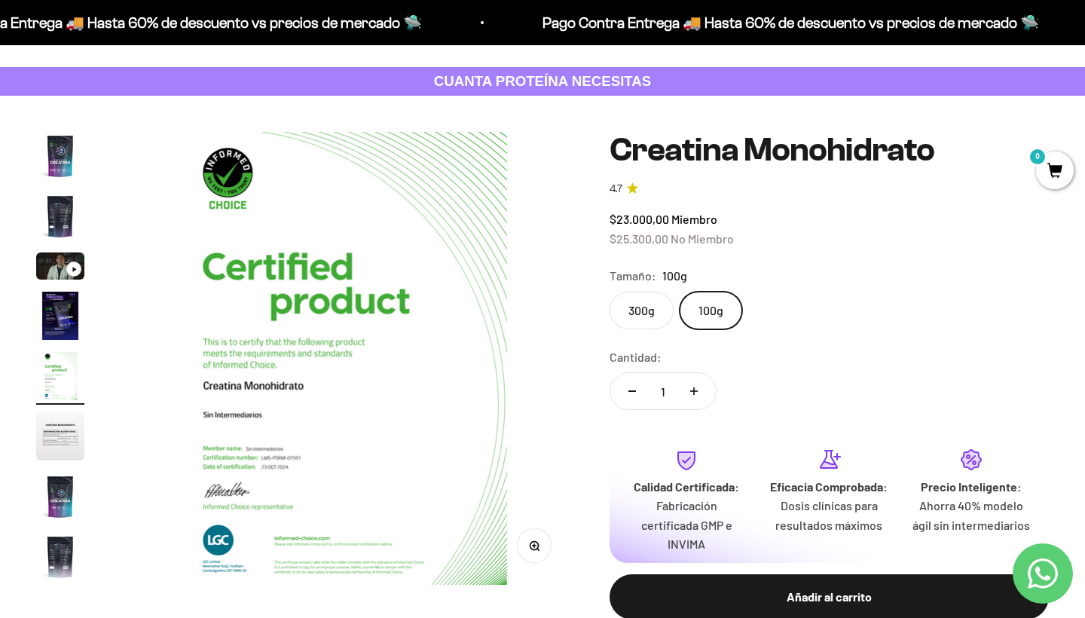
click at [68, 221] on img "Ir al artículo 2" at bounding box center [60, 216] width 48 height 48
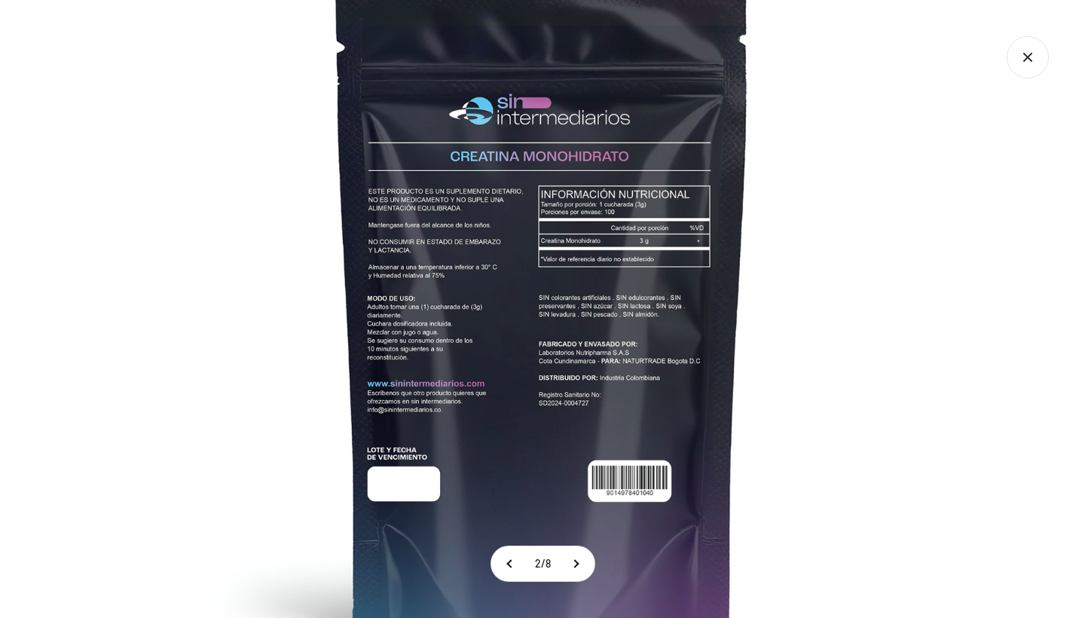
click at [1031, 57] on icon "Cerrar galería" at bounding box center [1027, 57] width 42 height 42
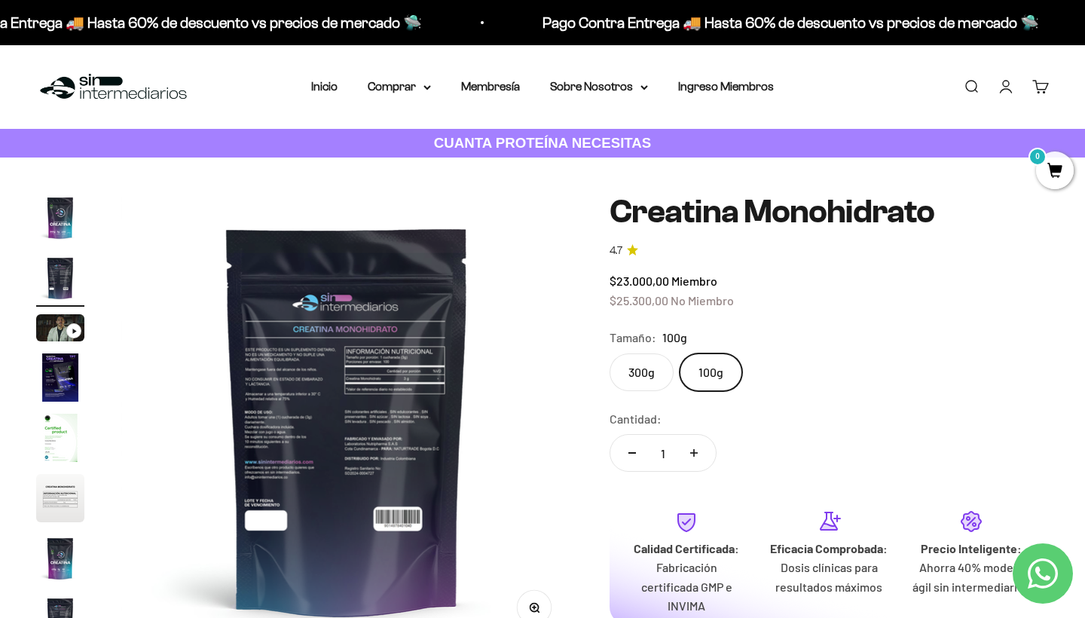
scroll to position [0, 0]
click at [647, 369] on label "300g" at bounding box center [641, 372] width 64 height 38
click at [609, 353] on input "300g" at bounding box center [609, 353] width 1 height 1
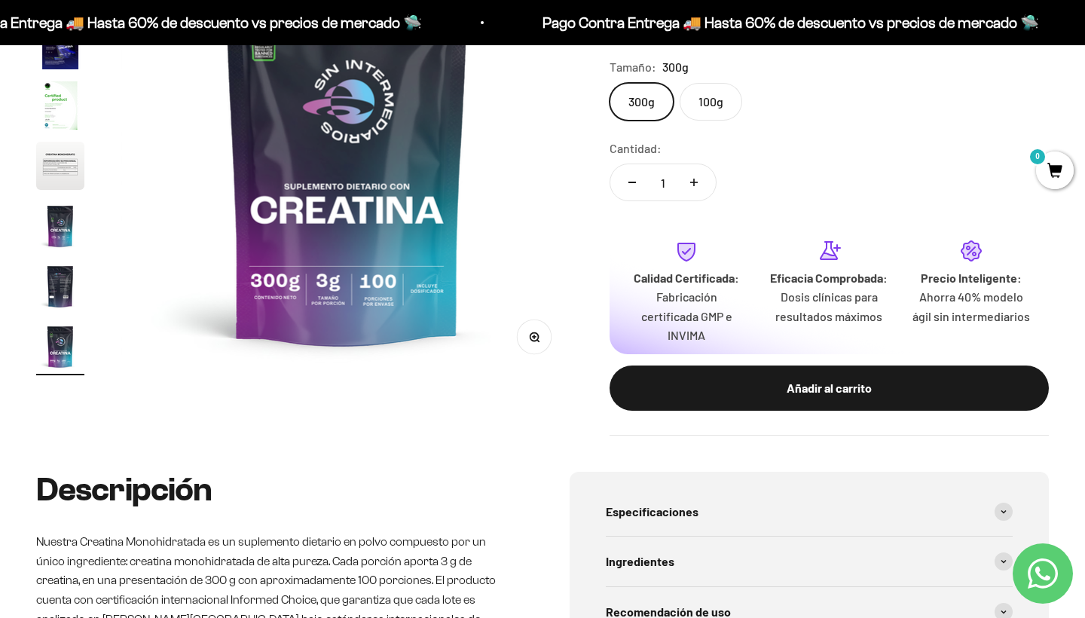
scroll to position [272, 0]
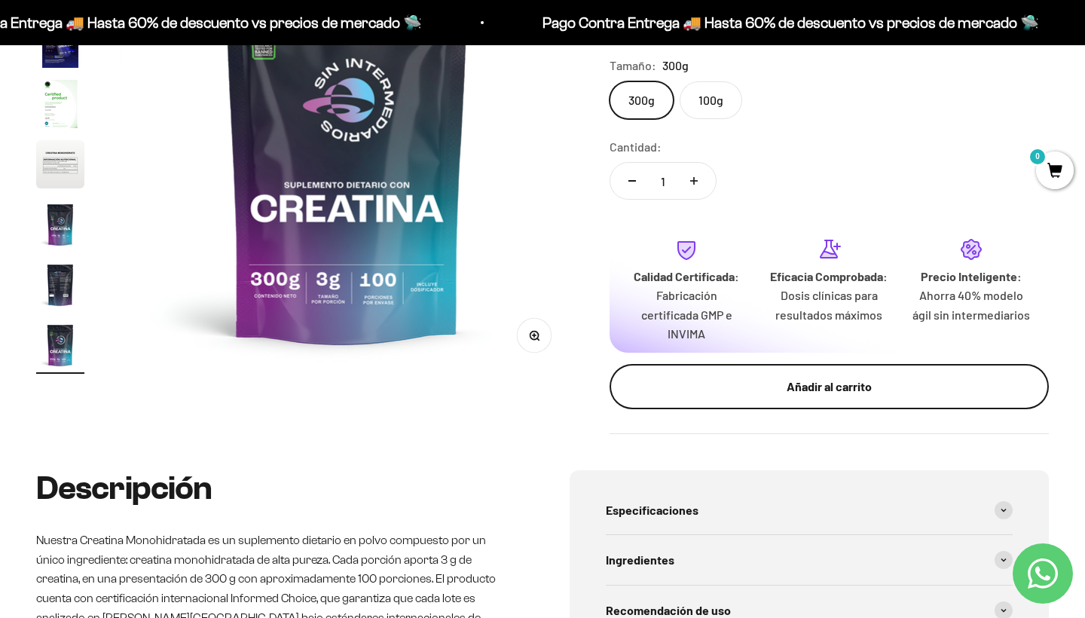
click at [821, 379] on div "Añadir al carrito" at bounding box center [829, 387] width 379 height 20
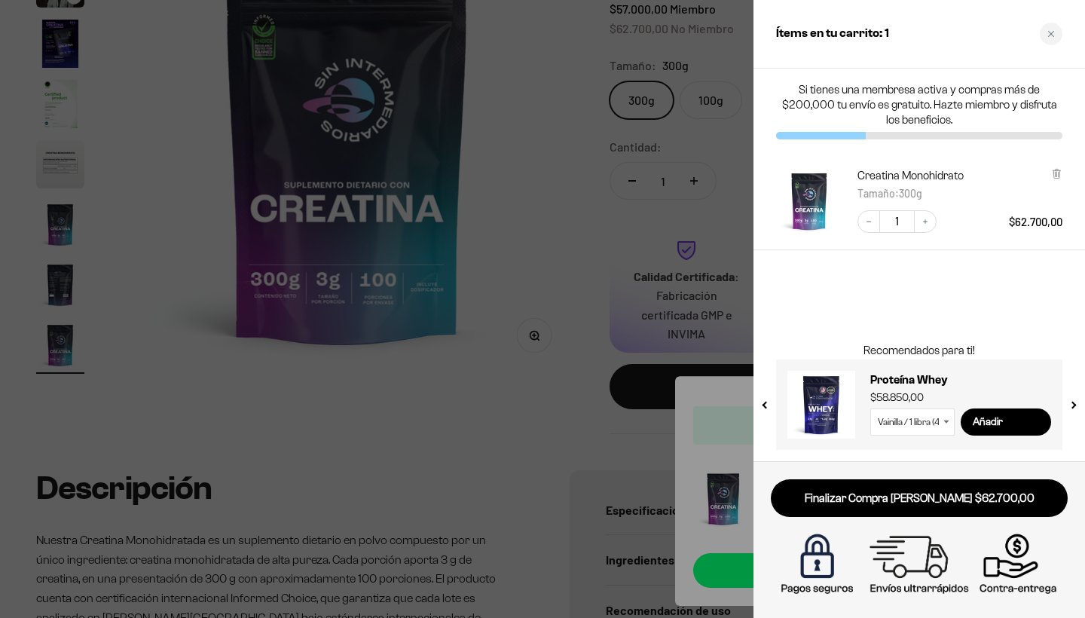
click at [546, 419] on div at bounding box center [542, 309] width 1085 height 618
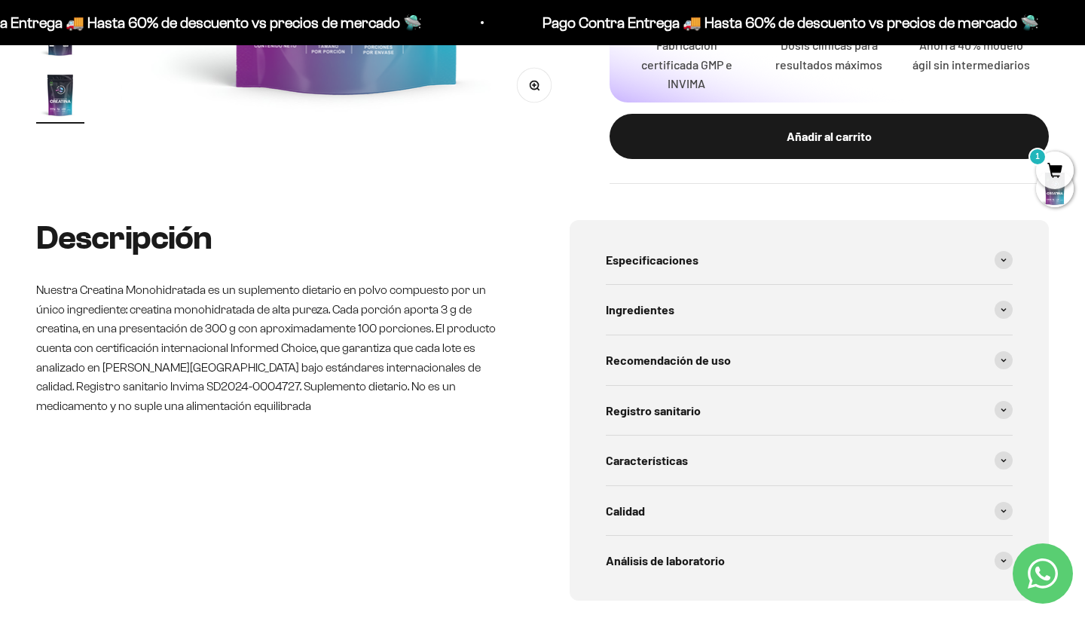
scroll to position [518, 0]
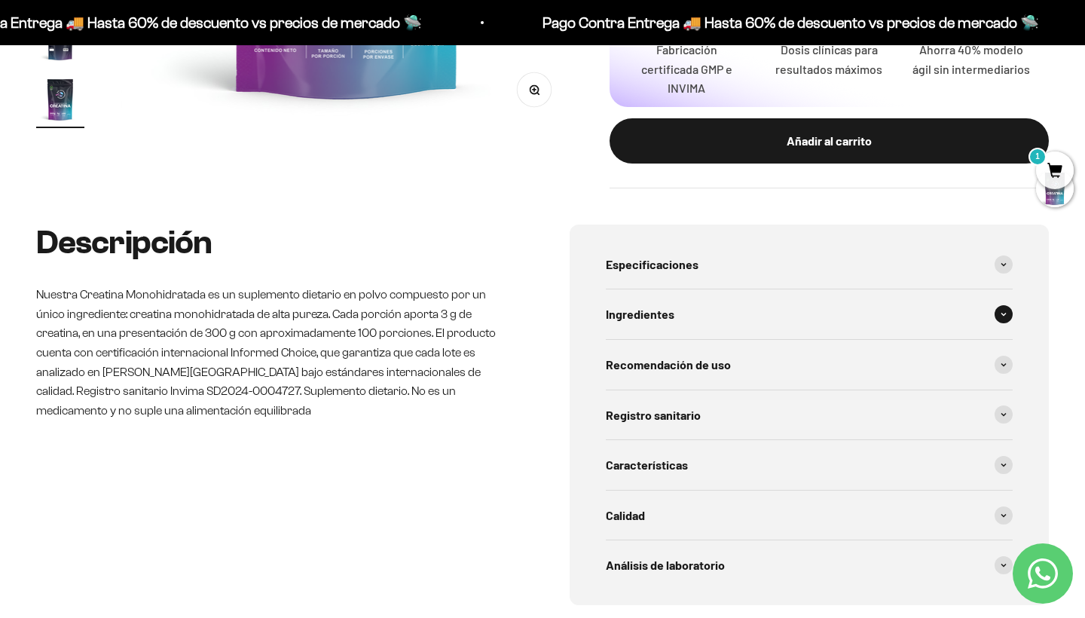
click at [1000, 305] on span at bounding box center [1003, 314] width 18 height 18
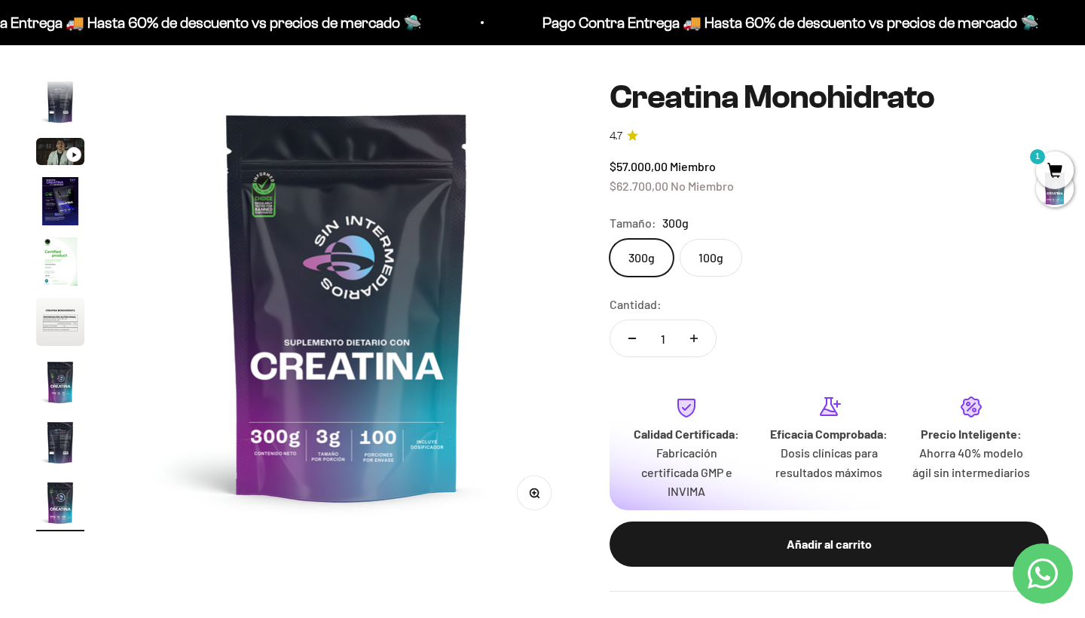
scroll to position [115, 0]
click at [1052, 167] on span "1" at bounding box center [1055, 170] width 38 height 38
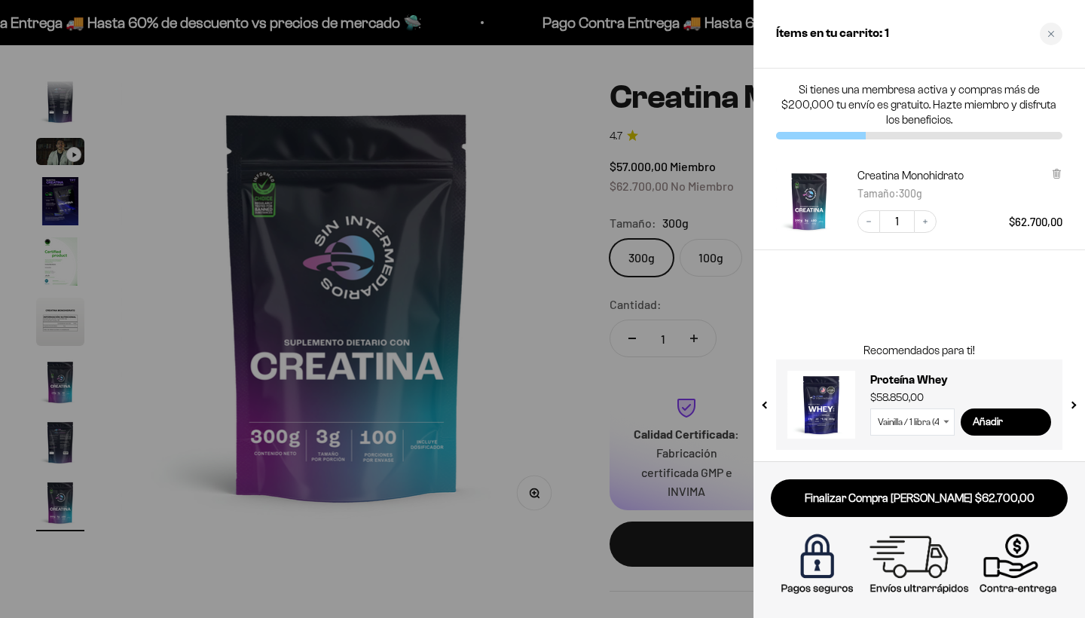
click at [539, 378] on div at bounding box center [542, 309] width 1085 height 618
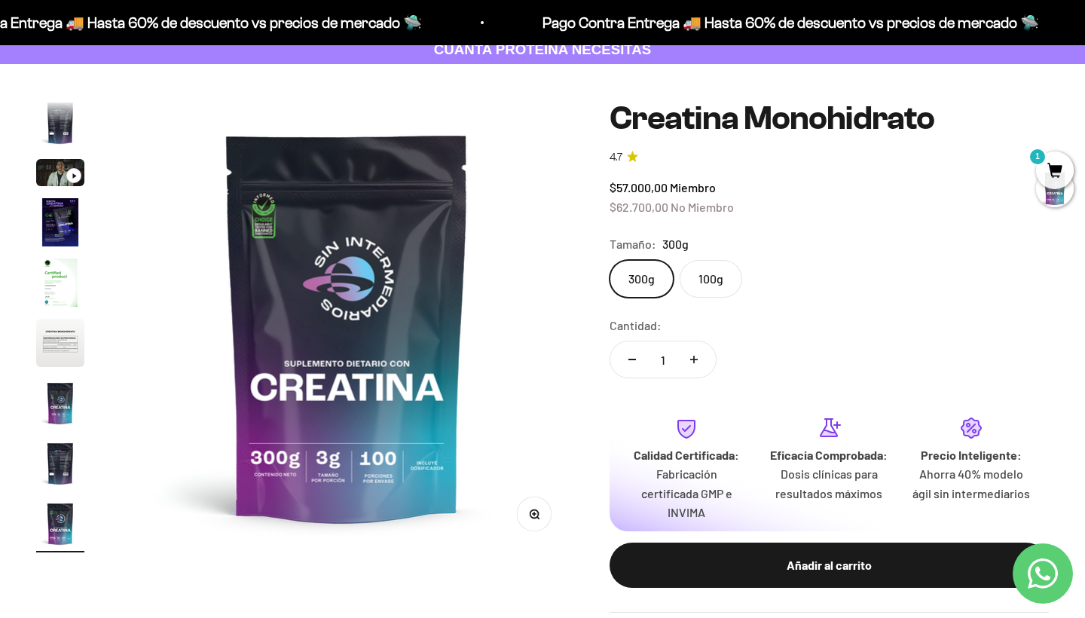
scroll to position [91, 1]
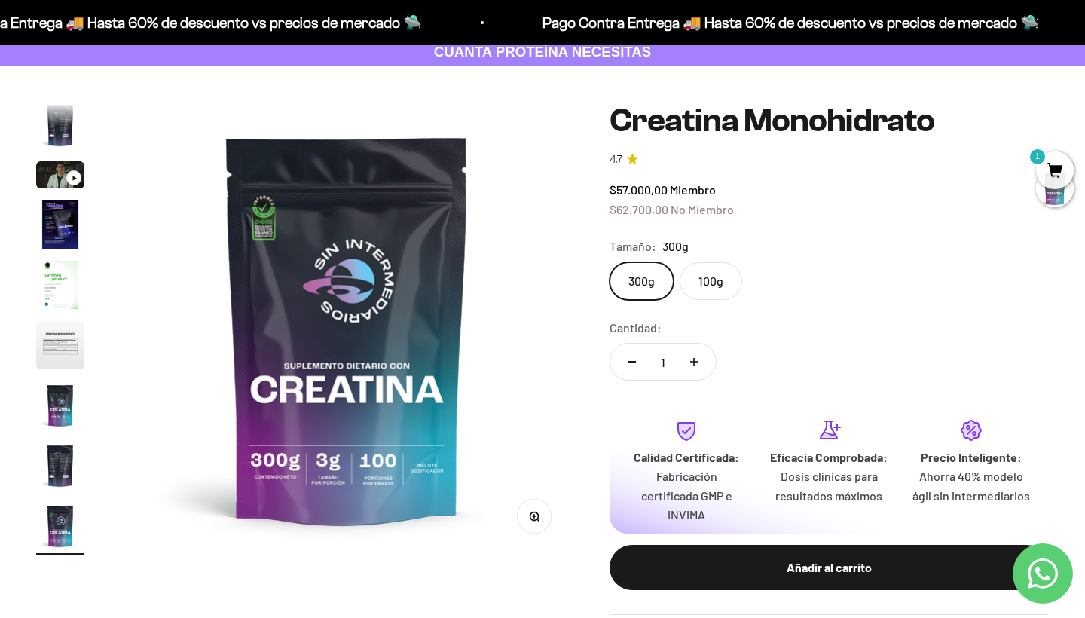
click at [1059, 161] on span "1" at bounding box center [1055, 170] width 38 height 38
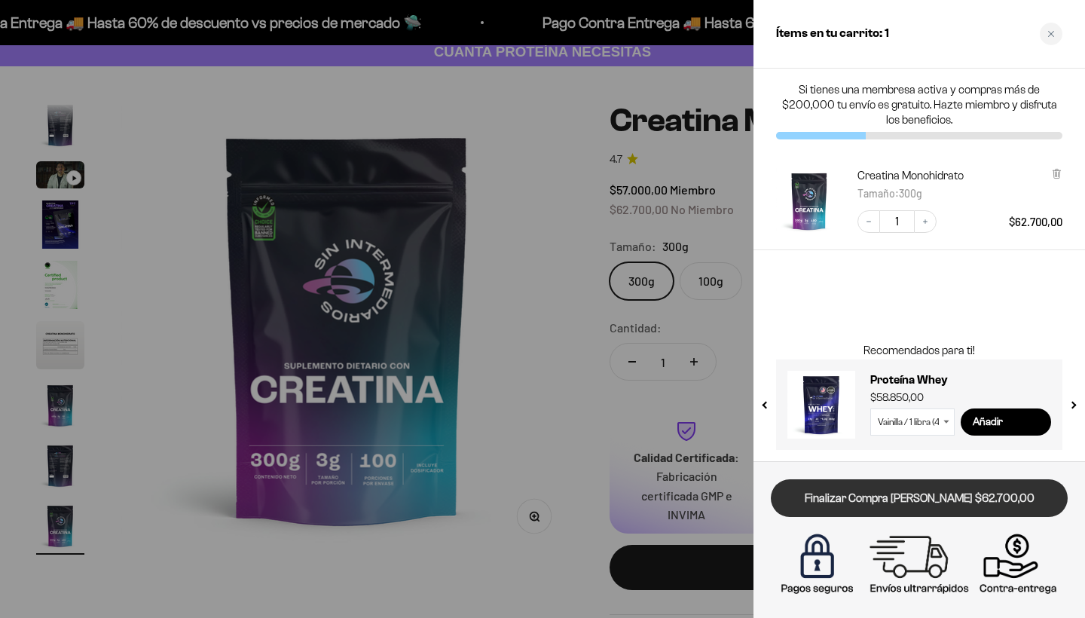
click at [917, 494] on link "Finalizar Compra Segura $62.700,00" at bounding box center [919, 498] width 297 height 38
